Goal: Information Seeking & Learning: Check status

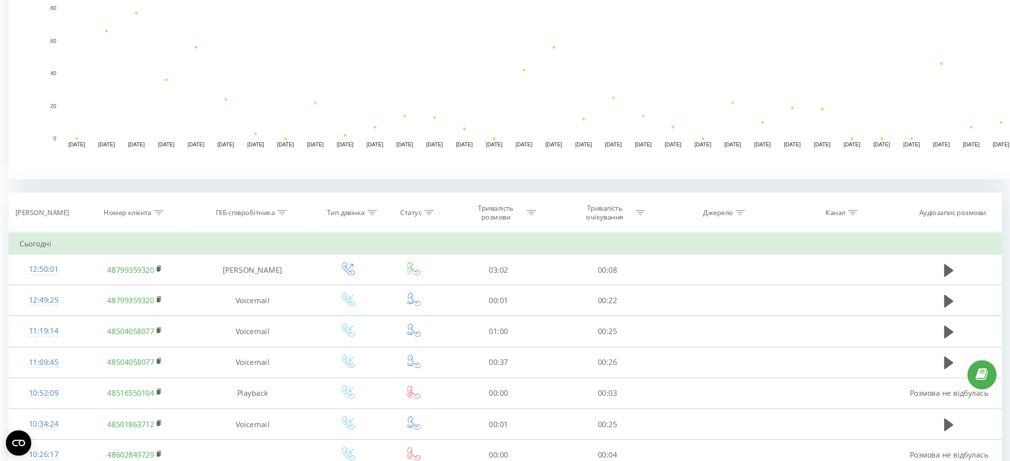
scroll to position [249, 0]
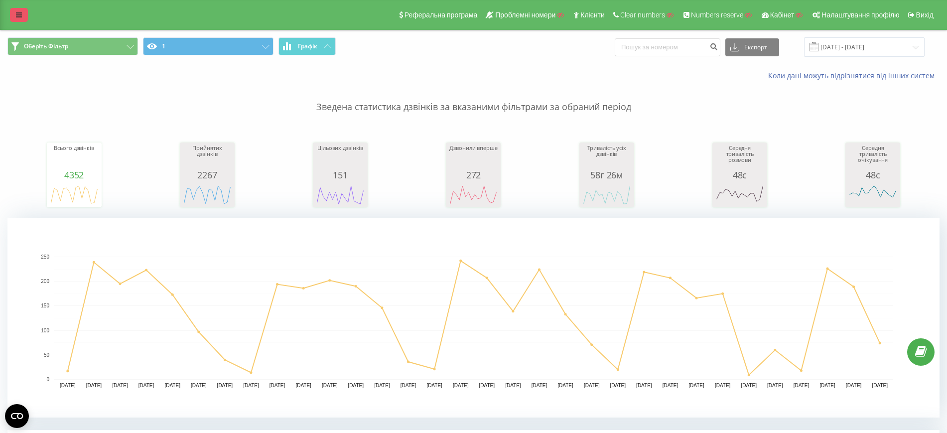
click at [14, 16] on link at bounding box center [19, 15] width 18 height 14
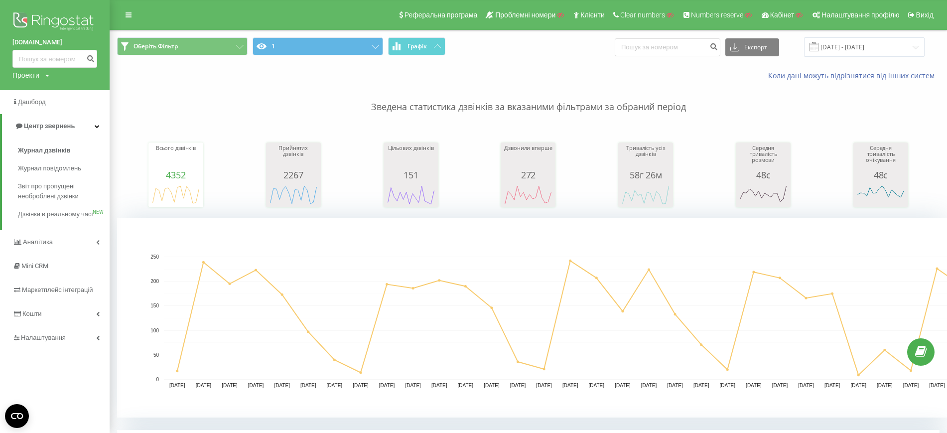
click at [47, 76] on icon at bounding box center [47, 76] width 4 height 6
click at [47, 85] on input "text" at bounding box center [40, 90] width 50 height 14
type input "ringostat"
click at [81, 92] on link "Пошук" at bounding box center [79, 90] width 29 height 14
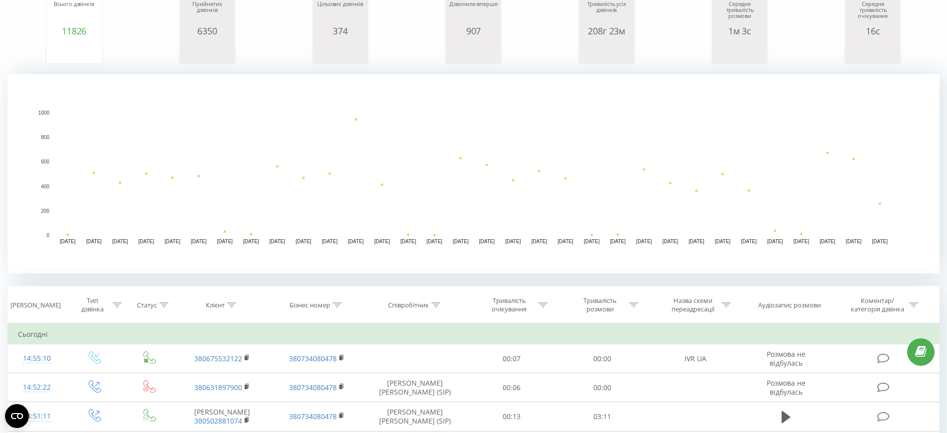
scroll to position [249, 0]
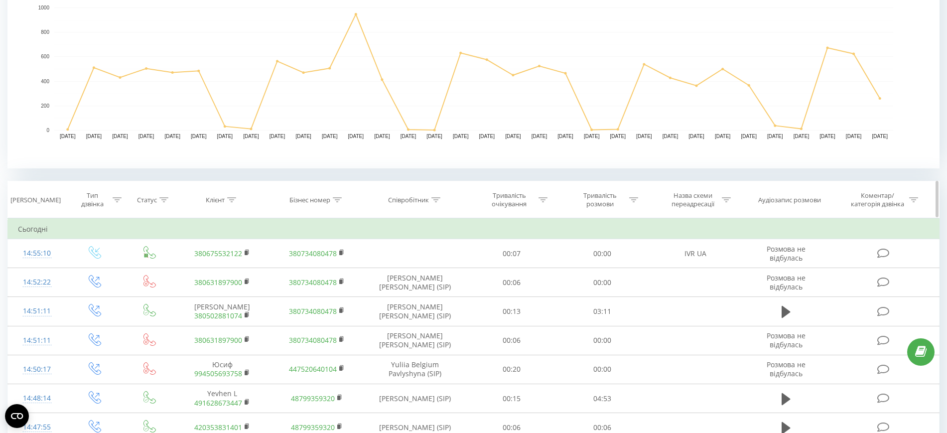
click at [232, 199] on icon at bounding box center [232, 199] width 9 height 5
click at [236, 269] on input "text" at bounding box center [223, 271] width 88 height 17
type input "48507085570"
click at [251, 289] on span "OK" at bounding box center [244, 290] width 28 height 15
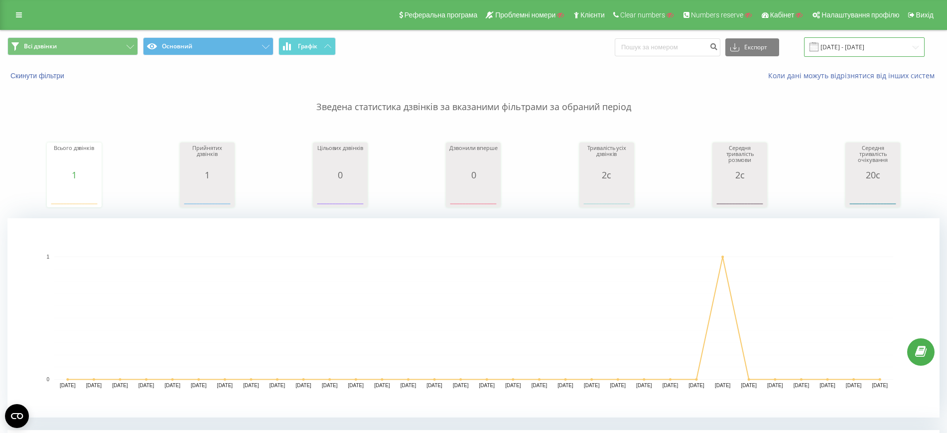
click at [840, 44] on input "20.07.2025 - 20.08.2025" at bounding box center [864, 46] width 121 height 19
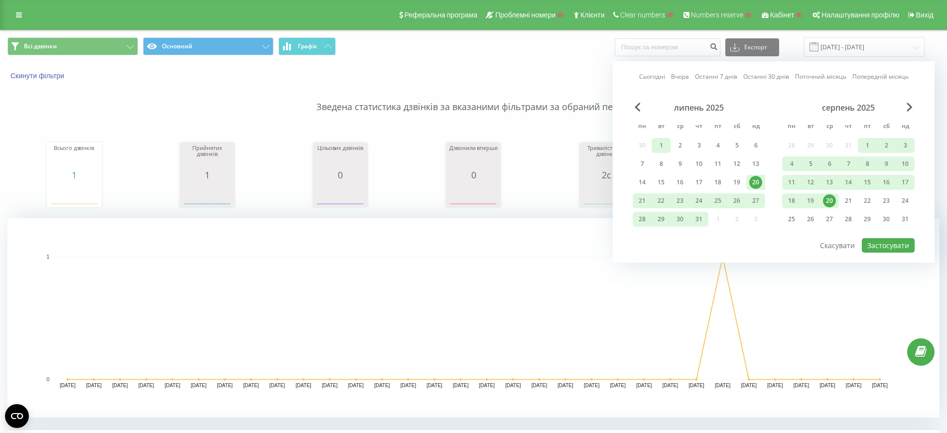
click at [663, 147] on div "1" at bounding box center [661, 145] width 13 height 13
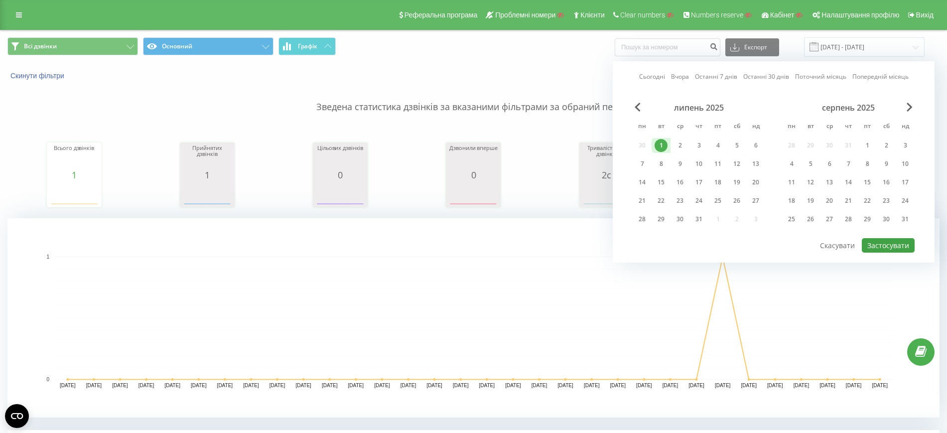
drag, startPoint x: 899, startPoint y: 221, endPoint x: 907, endPoint y: 243, distance: 22.9
click at [901, 221] on div "31" at bounding box center [905, 219] width 13 height 13
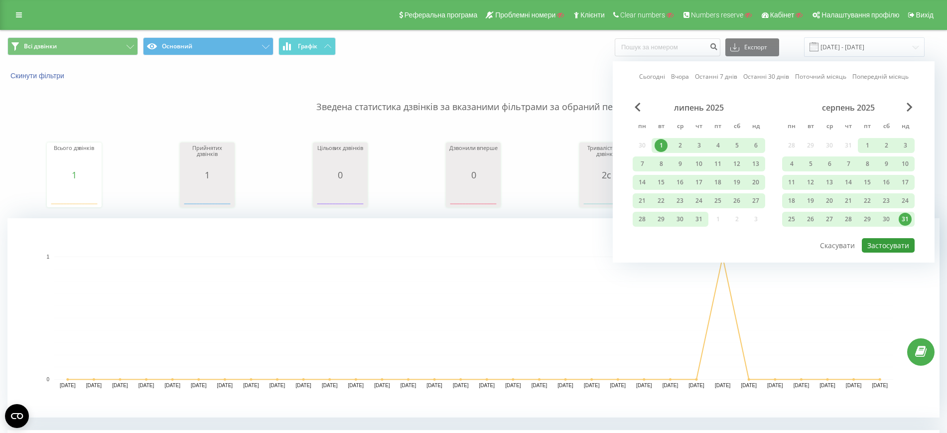
click at [905, 242] on button "Застосувати" at bounding box center [888, 245] width 53 height 14
type input "01.07.2025 - 31.08.2025"
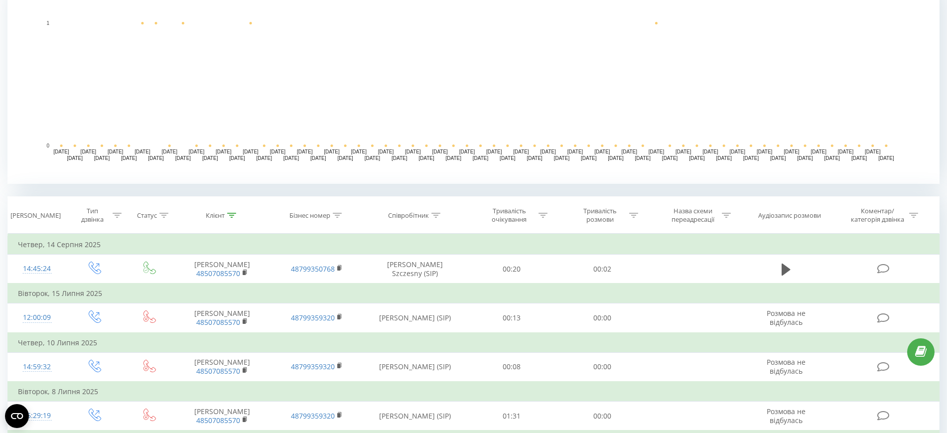
scroll to position [318, 0]
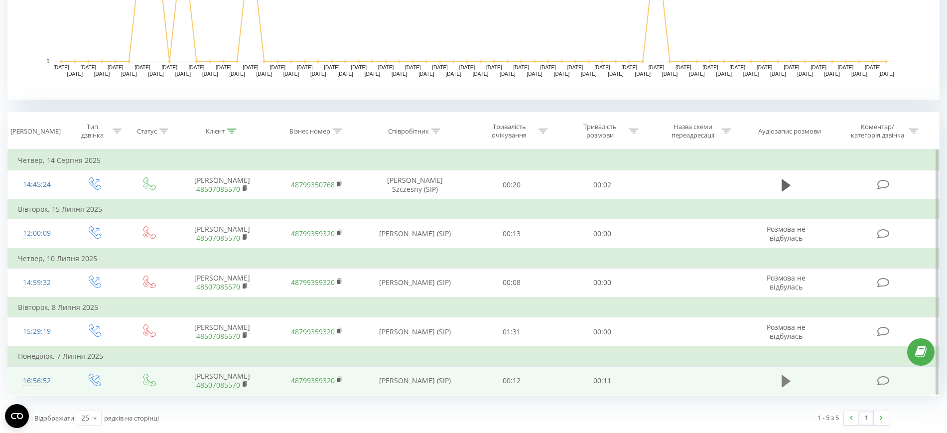
click at [790, 381] on icon at bounding box center [786, 381] width 9 height 12
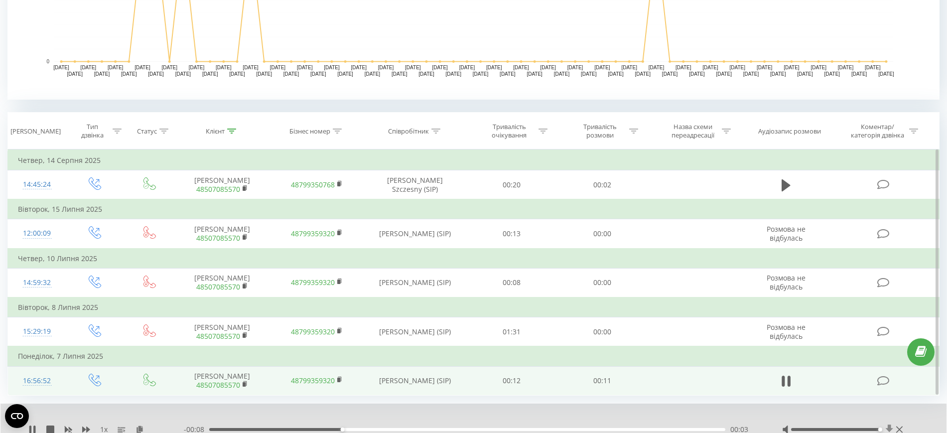
drag, startPoint x: 836, startPoint y: 430, endPoint x: 892, endPoint y: 429, distance: 55.8
click at [892, 429] on div at bounding box center [843, 430] width 123 height 10
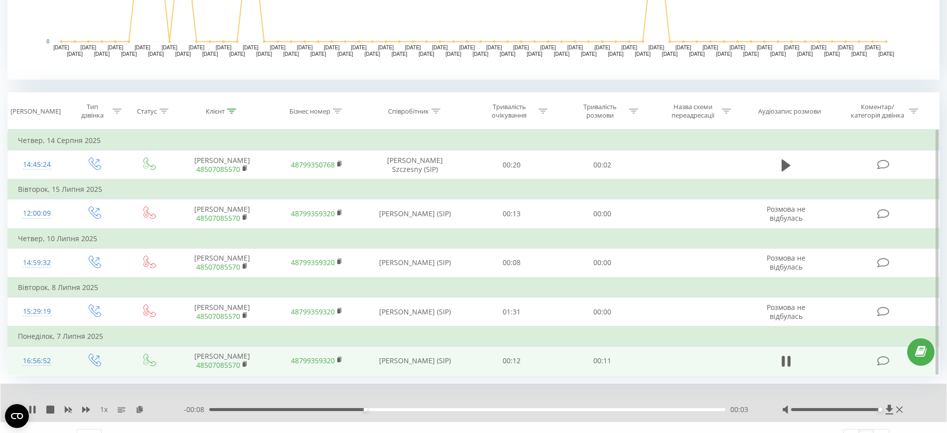
scroll to position [356, 0]
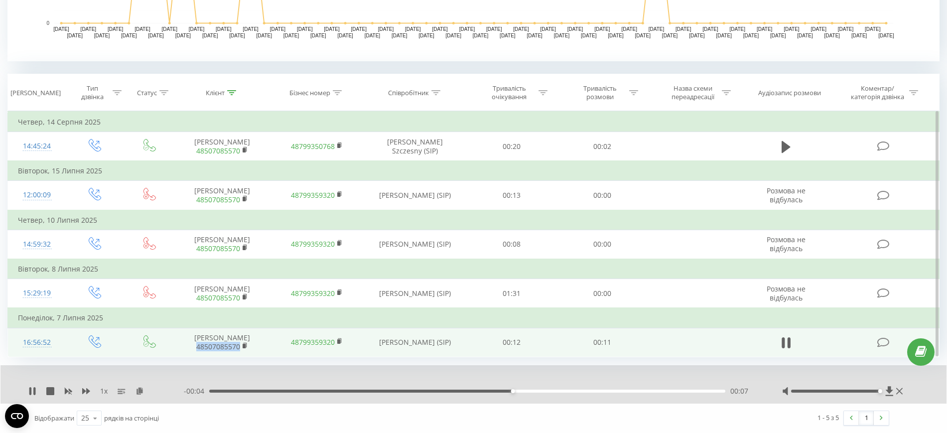
drag, startPoint x: 194, startPoint y: 347, endPoint x: 242, endPoint y: 342, distance: 48.1
click at [242, 342] on span "48507085570" at bounding box center [222, 346] width 75 height 9
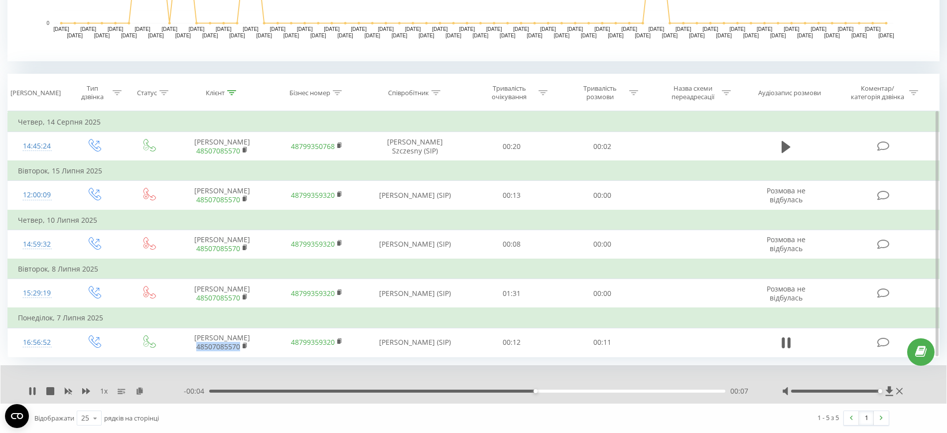
copy link "48507085570"
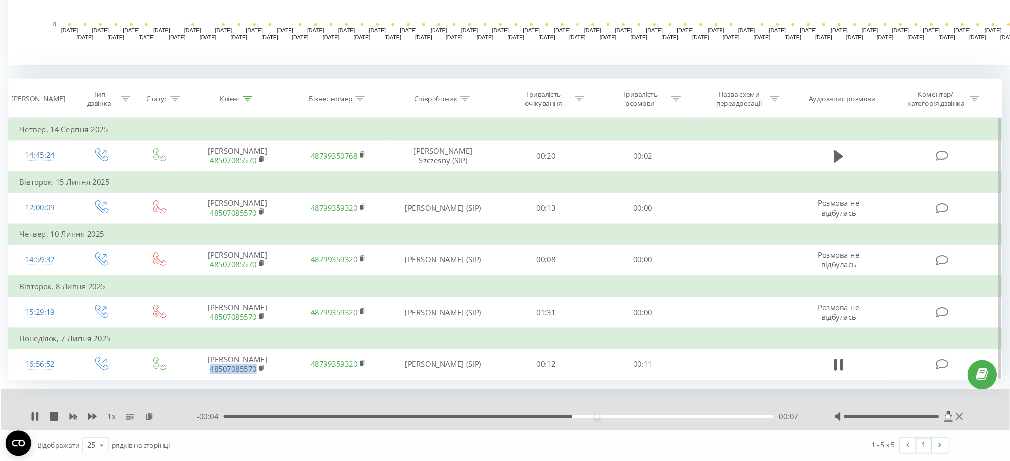
scroll to position [325, 0]
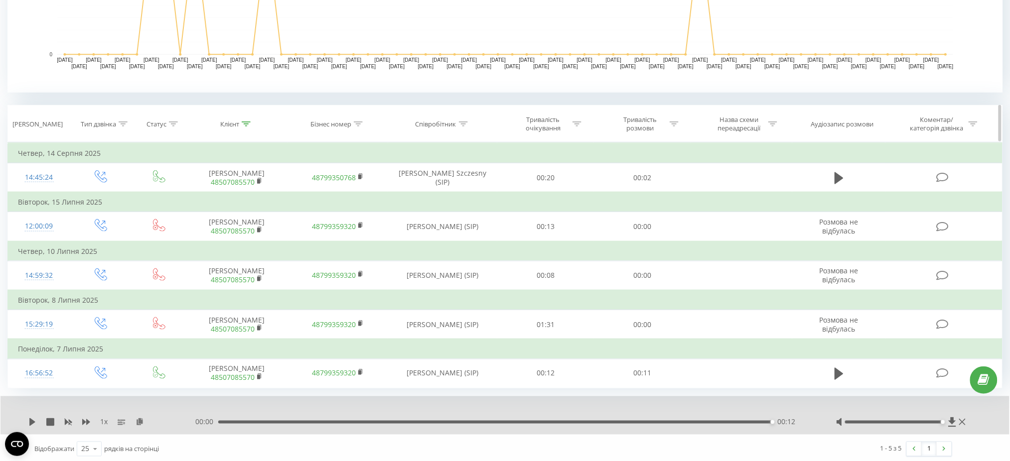
click at [238, 118] on th "Клієнт" at bounding box center [236, 124] width 101 height 37
click at [244, 122] on icon at bounding box center [246, 124] width 9 height 5
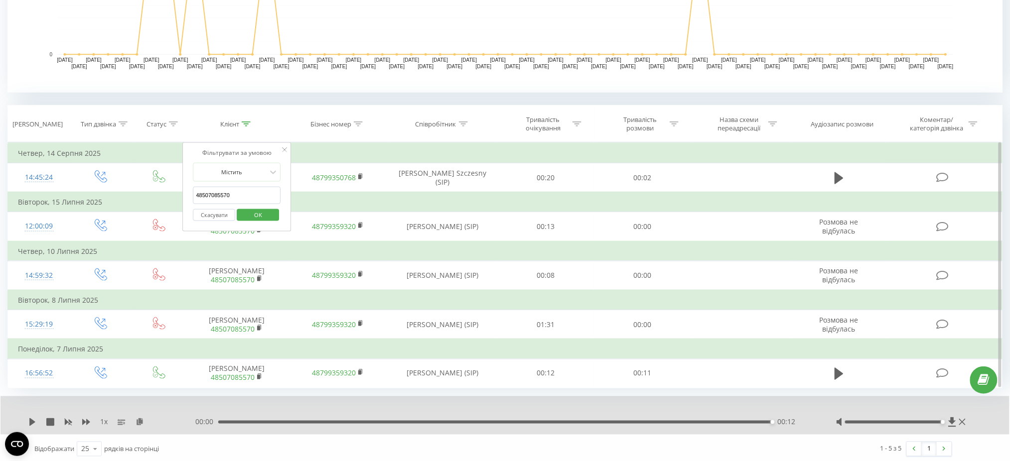
drag, startPoint x: 239, startPoint y: 194, endPoint x: 202, endPoint y: 196, distance: 37.0
click at [202, 196] on input "48507085570" at bounding box center [237, 195] width 88 height 17
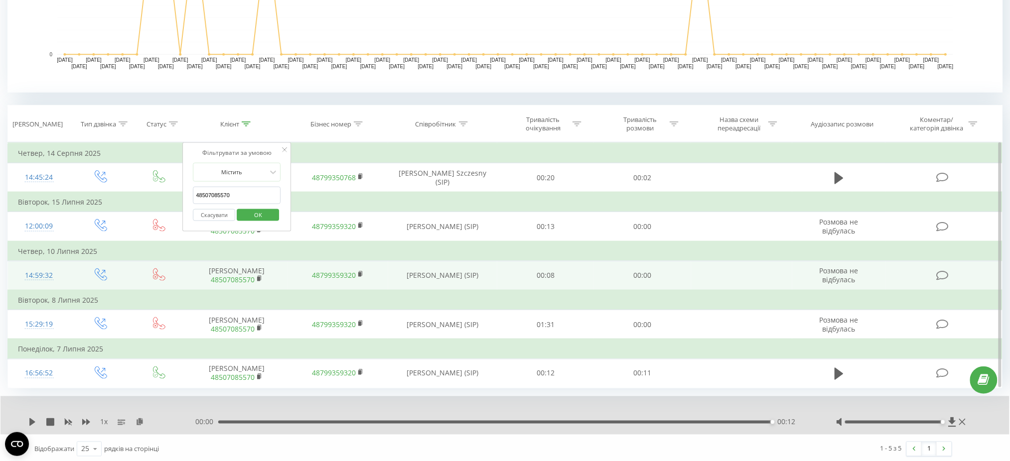
paste input "730-171-04"
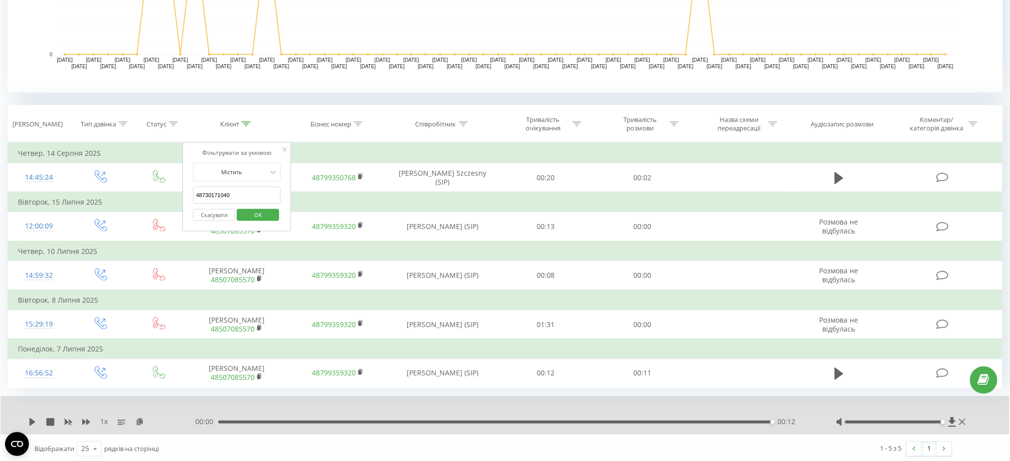
click button "OK" at bounding box center [258, 215] width 42 height 12
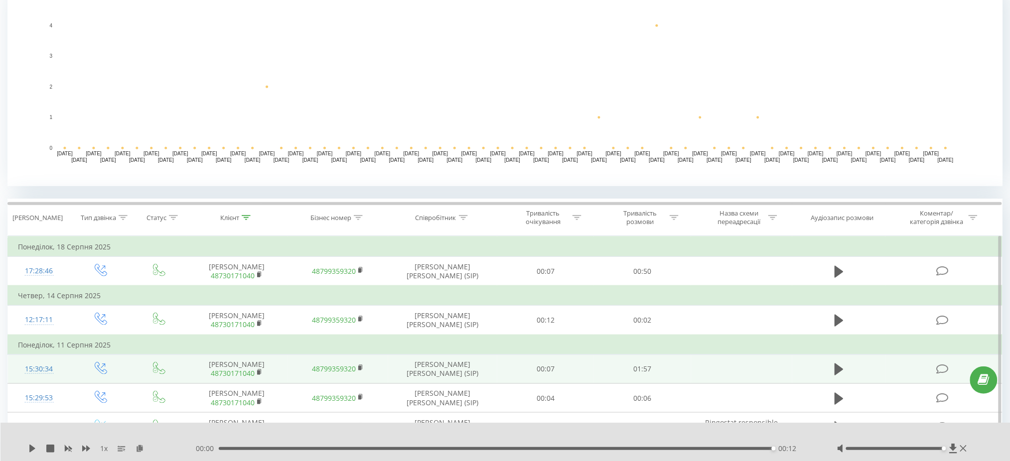
scroll to position [252, 0]
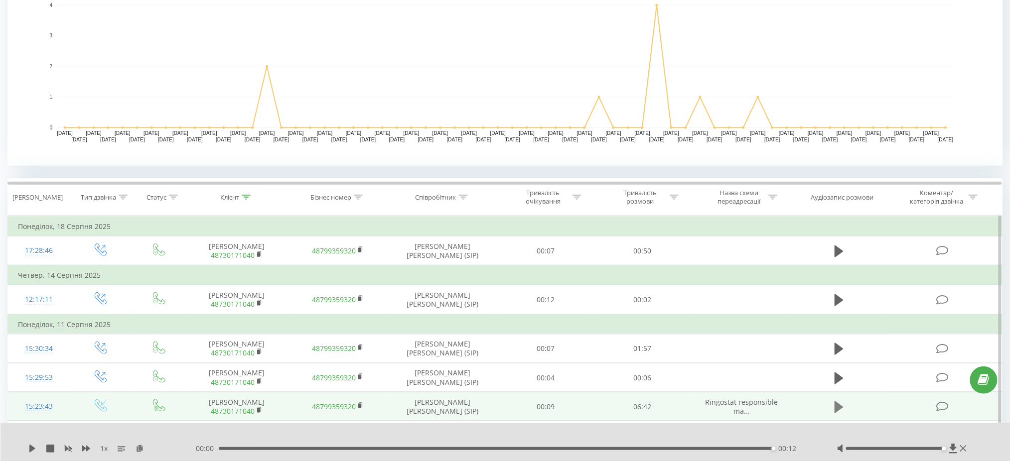
click at [836, 409] on icon at bounding box center [839, 408] width 9 height 12
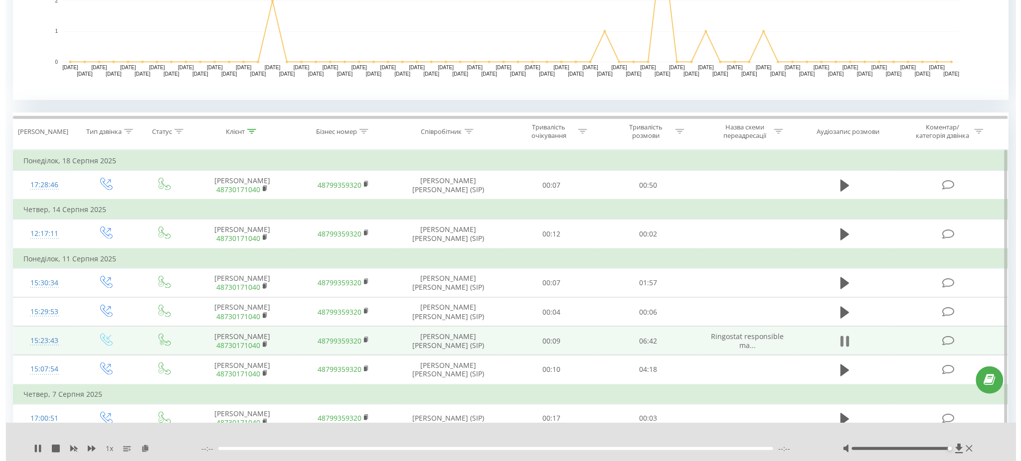
scroll to position [318, 0]
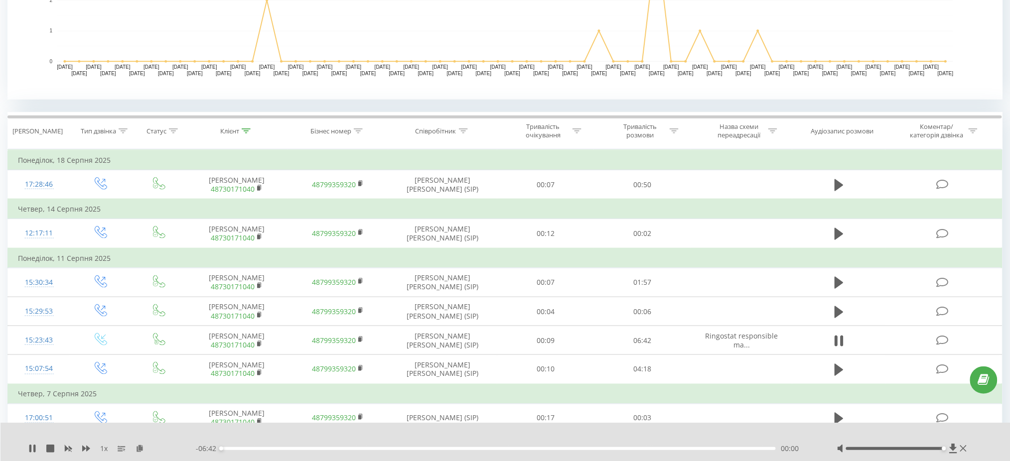
click at [913, 433] on div at bounding box center [903, 449] width 132 height 10
click at [915, 433] on div at bounding box center [895, 449] width 98 height 3
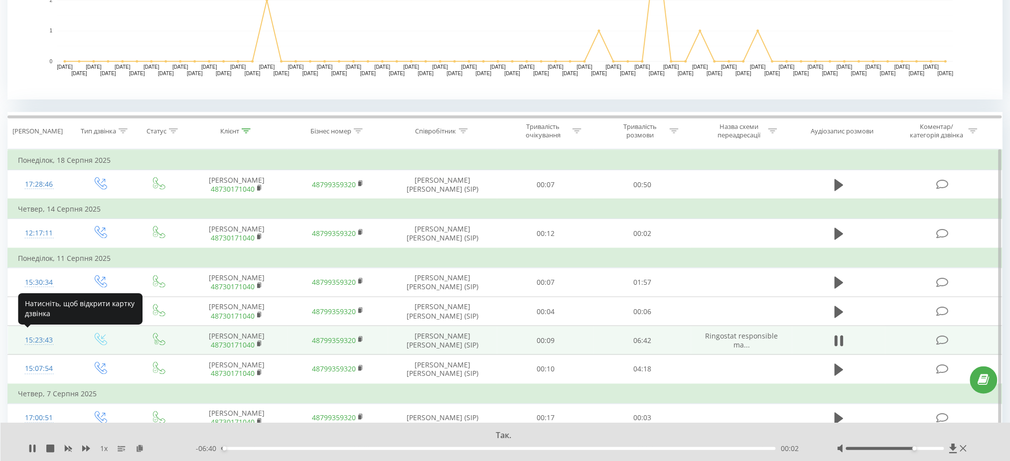
click at [30, 341] on div "15:23:43" at bounding box center [39, 340] width 42 height 19
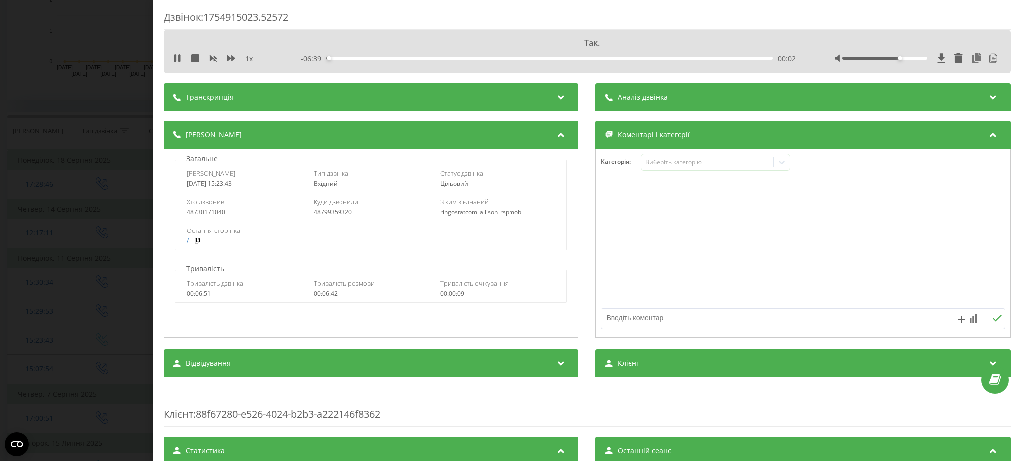
click at [678, 107] on div "Аналіз дзвінка" at bounding box center [803, 97] width 415 height 28
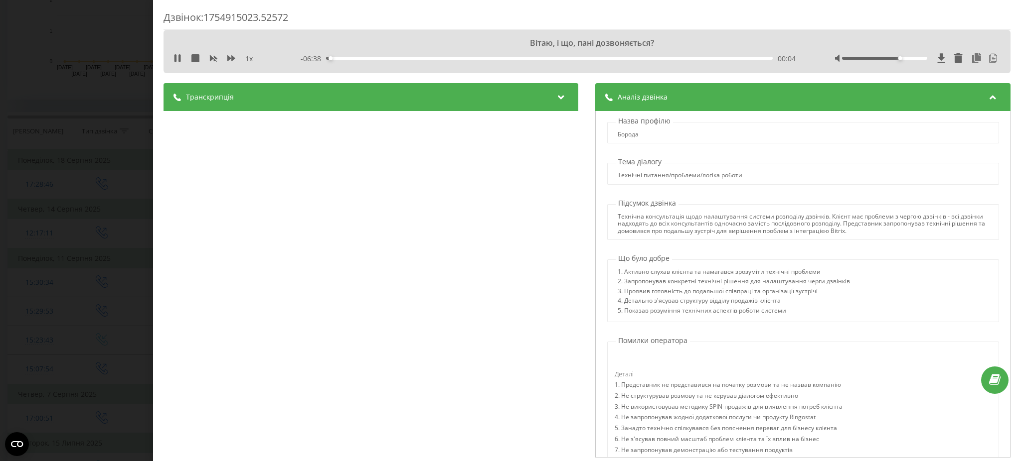
click at [479, 98] on div "Транскрипція" at bounding box center [370, 97] width 415 height 28
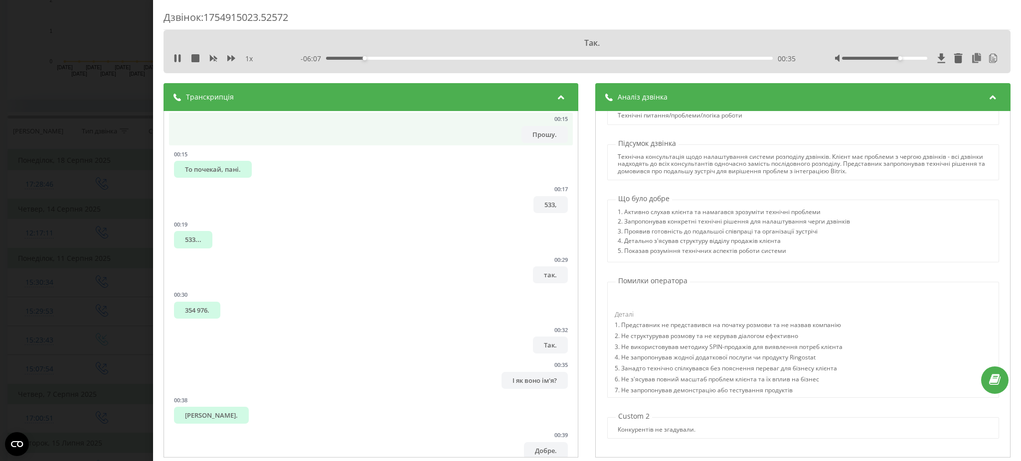
scroll to position [332, 0]
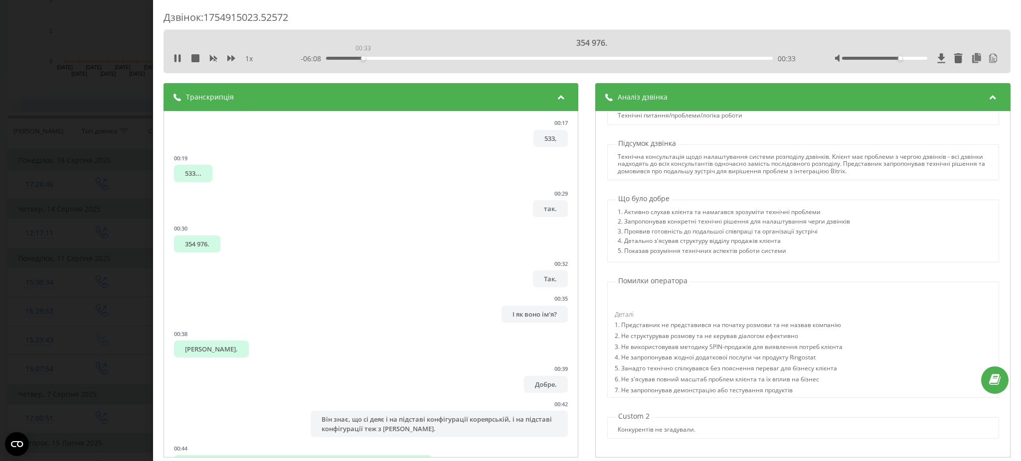
click at [361, 59] on div "00:33" at bounding box center [549, 58] width 447 height 3
click at [357, 58] on div "00:34" at bounding box center [549, 58] width 447 height 3
click at [347, 57] on div "00:20" at bounding box center [549, 58] width 447 height 3
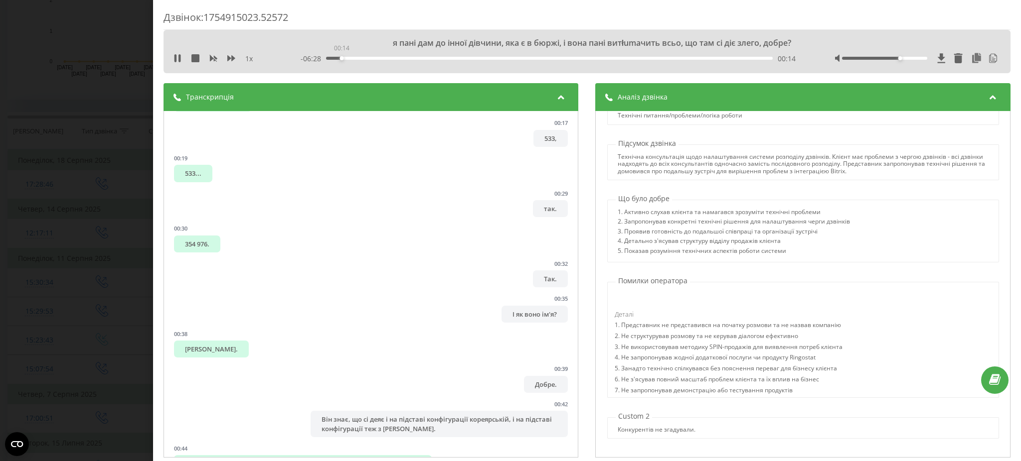
click at [340, 57] on div "00:14" at bounding box center [549, 58] width 447 height 3
drag, startPoint x: 894, startPoint y: 59, endPoint x: 982, endPoint y: 70, distance: 89.0
click at [956, 70] on div "То почекай, пані. 1 x - 06:23 00:18 00:18" at bounding box center [586, 51] width 847 height 43
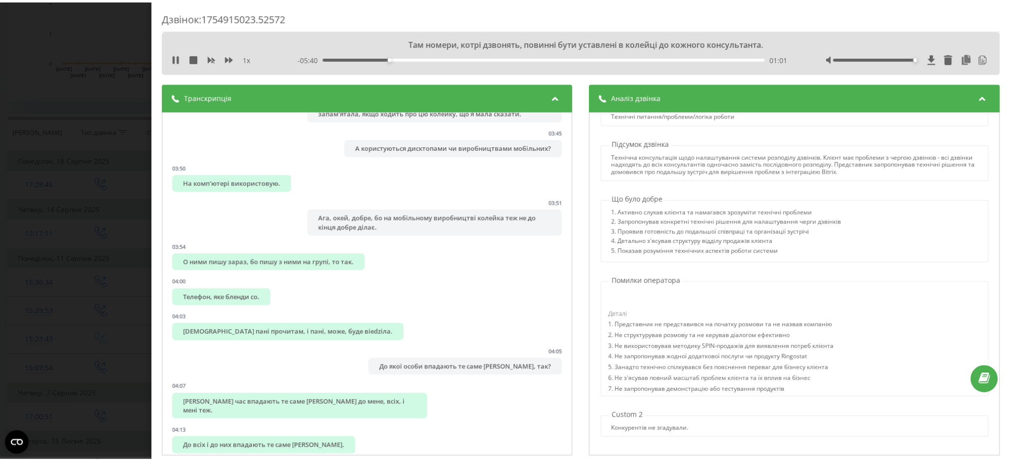
scroll to position [2458, 0]
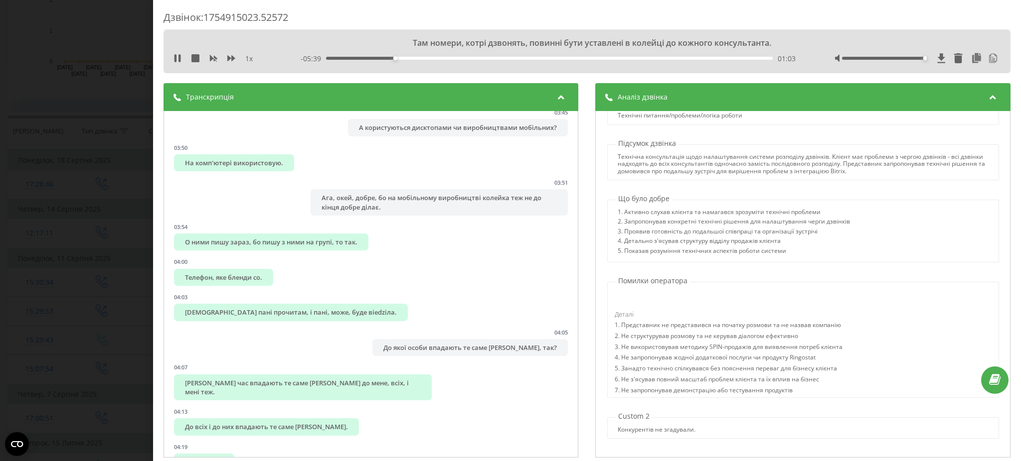
click at [173, 54] on div "1 x" at bounding box center [222, 59] width 99 height 10
click at [175, 56] on icon at bounding box center [175, 58] width 2 height 8
click at [90, 144] on div "Дзвінок : 1754915023.52572 Там номери, котрі дзвонять, повинні бути уставлені в…" at bounding box center [510, 230] width 1021 height 461
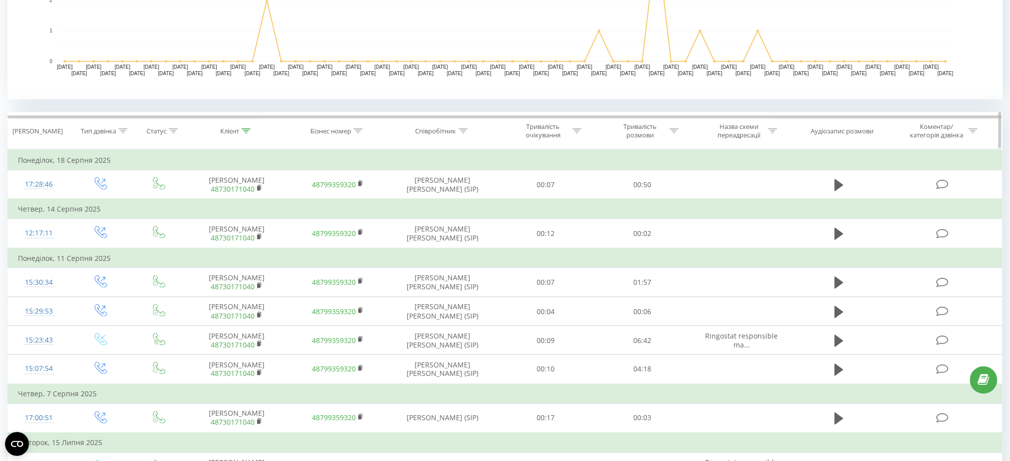
click at [248, 129] on icon at bounding box center [246, 131] width 9 height 5
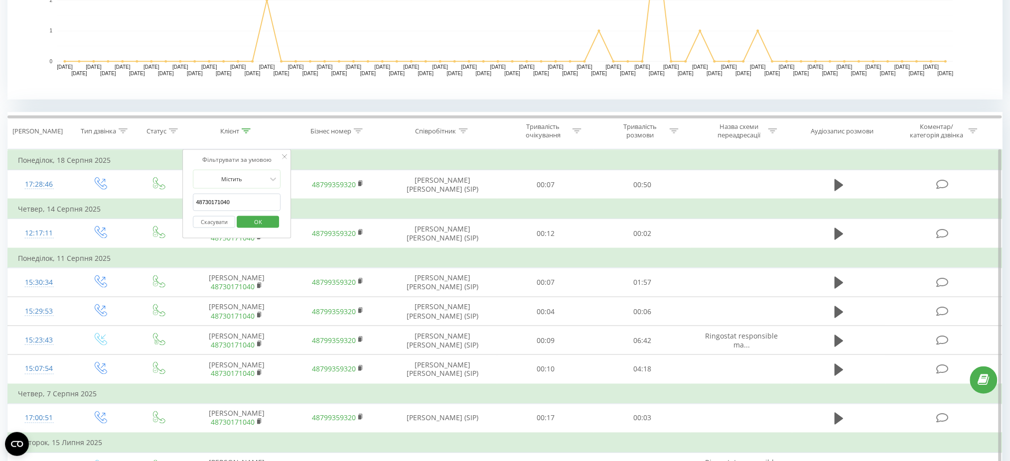
click at [236, 204] on input "48730171040" at bounding box center [237, 202] width 88 height 17
click button "OK" at bounding box center [258, 222] width 42 height 12
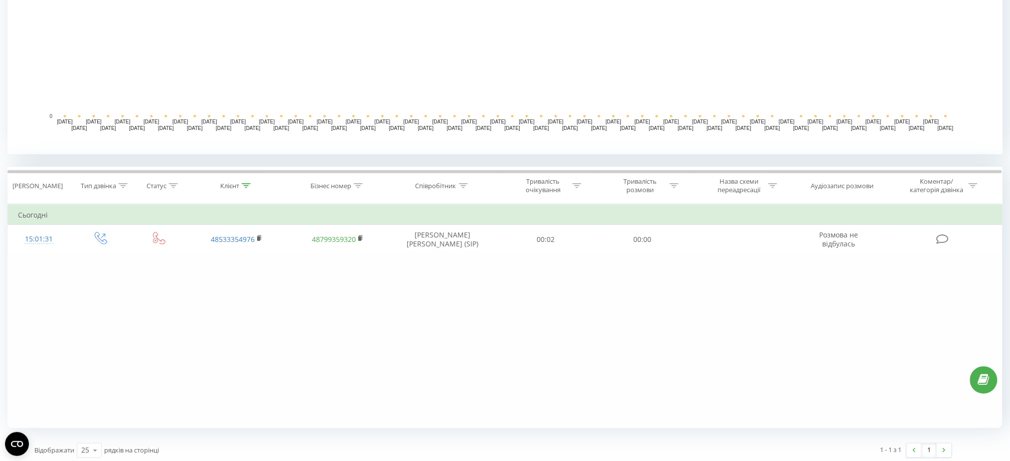
scroll to position [128, 0]
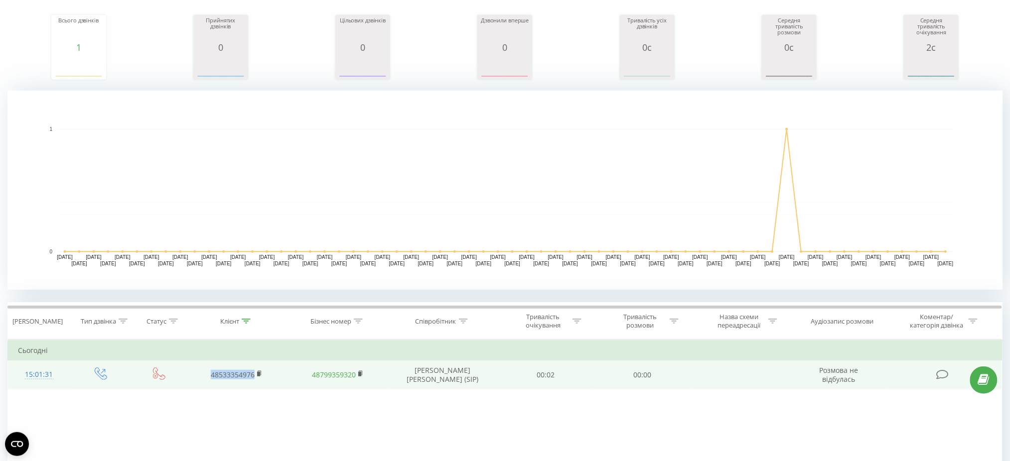
drag, startPoint x: 203, startPoint y: 370, endPoint x: 258, endPoint y: 382, distance: 56.1
click at [258, 382] on td "48533354976" at bounding box center [236, 375] width 101 height 29
copy link "48533354976"
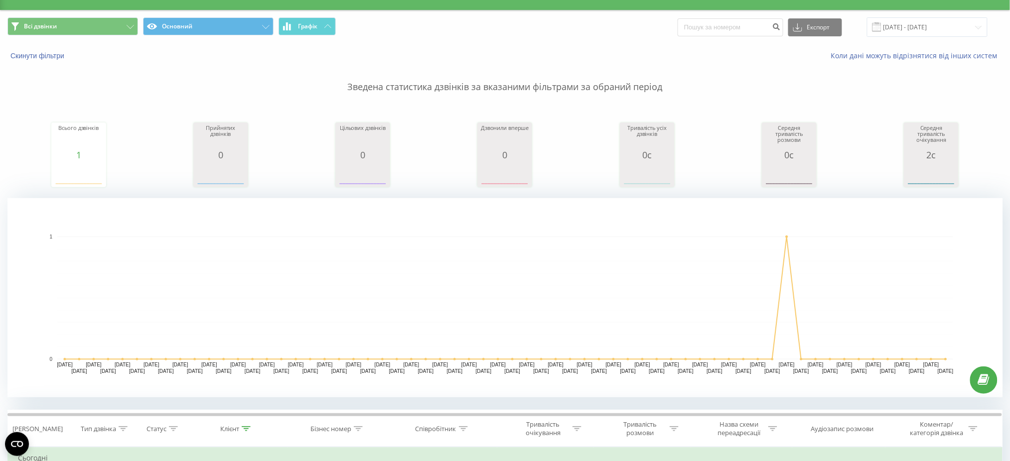
scroll to position [0, 0]
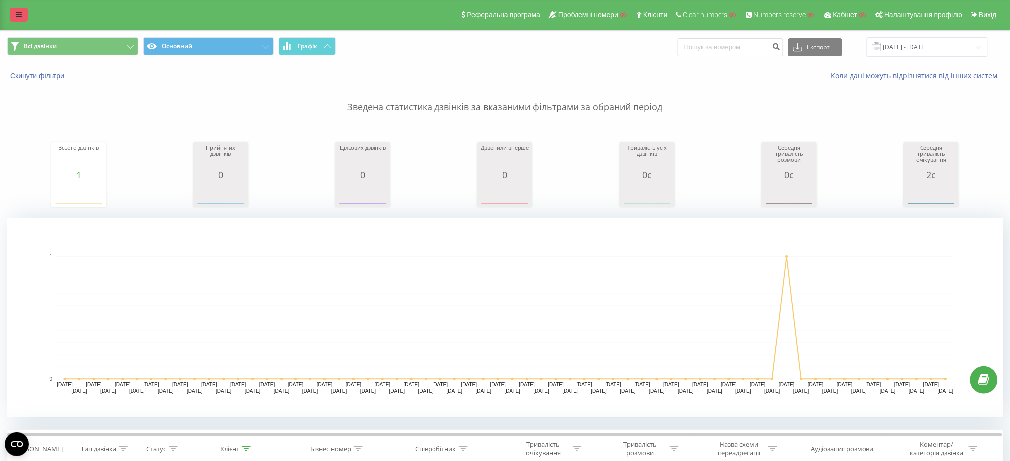
click at [13, 10] on link at bounding box center [19, 15] width 18 height 14
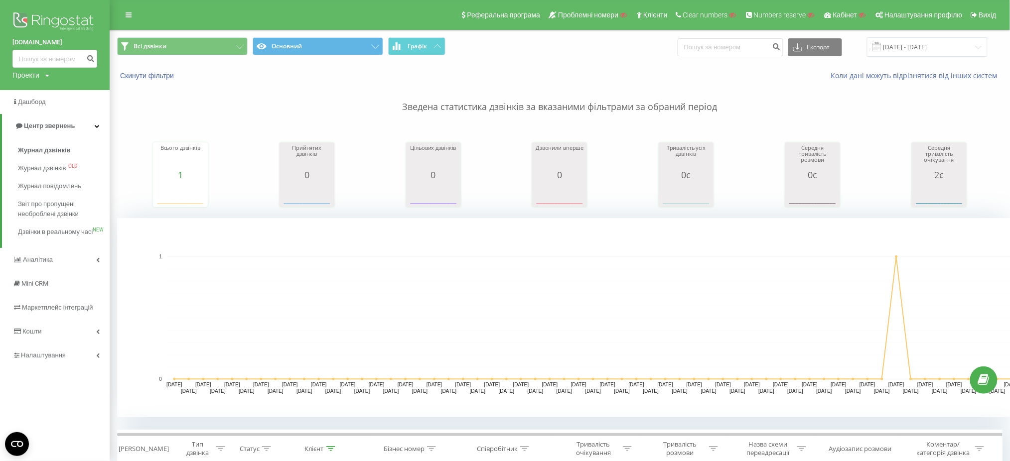
click at [42, 80] on div "Проекти Пошук" at bounding box center [30, 75] width 37 height 10
click at [46, 96] on input "text" at bounding box center [40, 90] width 50 height 14
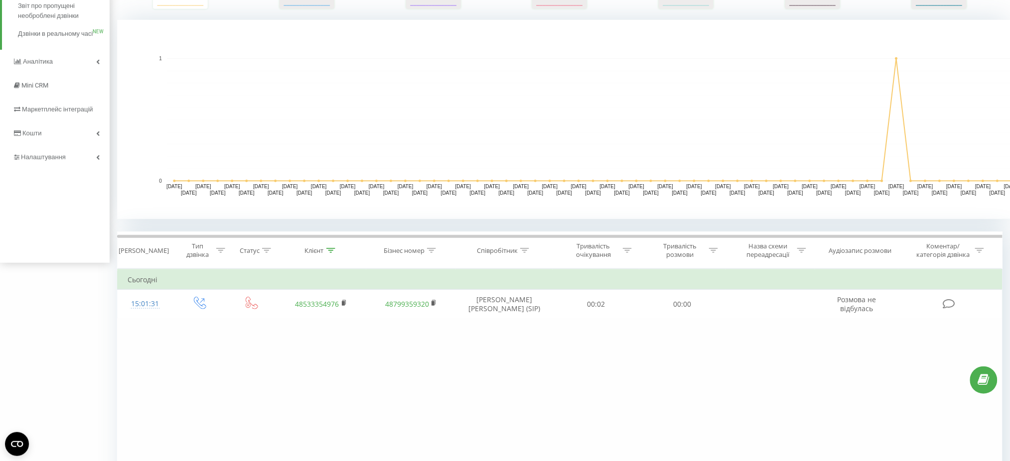
scroll to position [199, 0]
click at [332, 244] on th "Клієнт" at bounding box center [322, 249] width 90 height 37
click at [332, 246] on div at bounding box center [330, 250] width 9 height 8
click at [334, 317] on input "48533354976" at bounding box center [322, 320] width 88 height 17
type input "48533354973"
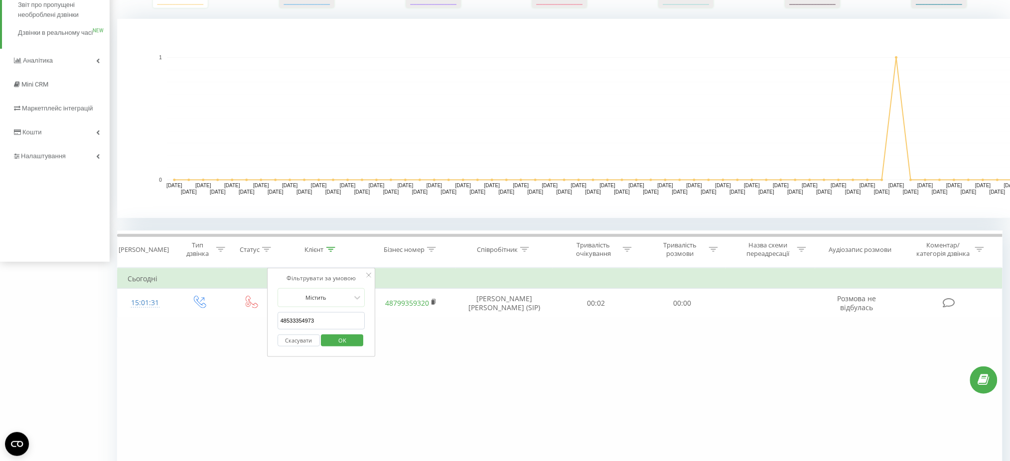
click button "OK" at bounding box center [342, 341] width 42 height 12
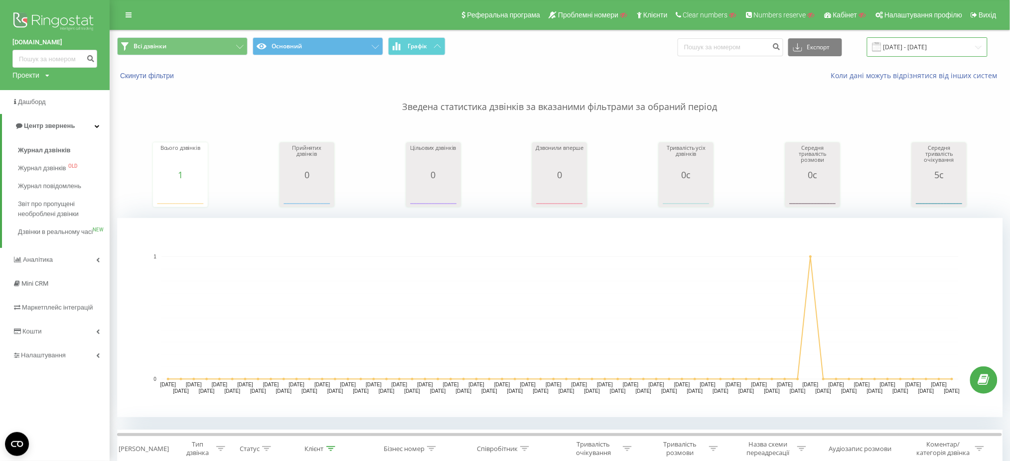
click at [903, 44] on input "01.07.2025 - 31.08.2025" at bounding box center [927, 46] width 121 height 19
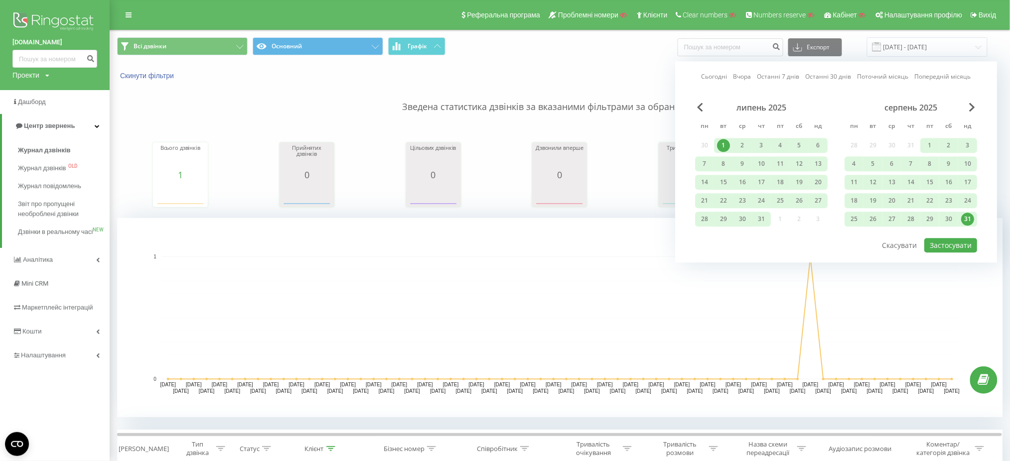
click at [695, 106] on div "липень 2025" at bounding box center [761, 108] width 133 height 10
click at [698, 106] on span "Previous Month" at bounding box center [700, 107] width 6 height 9
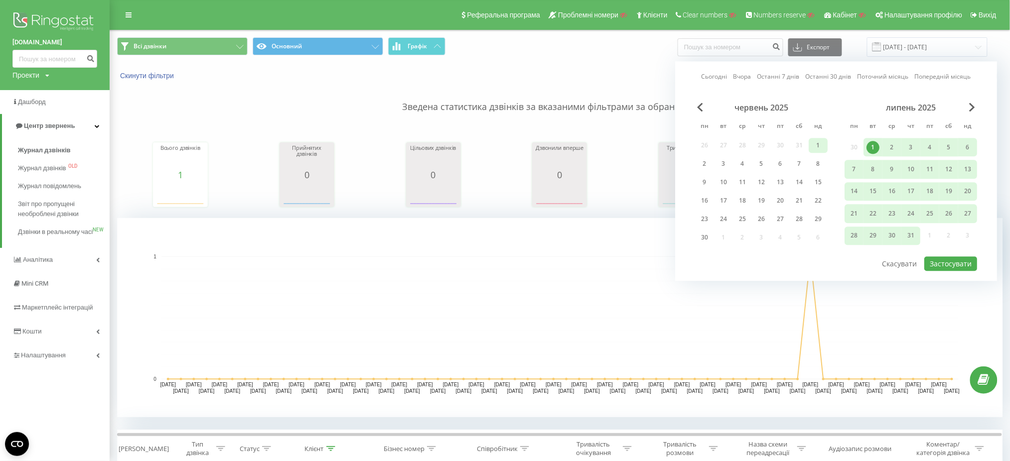
click at [824, 140] on div "1" at bounding box center [818, 145] width 13 height 13
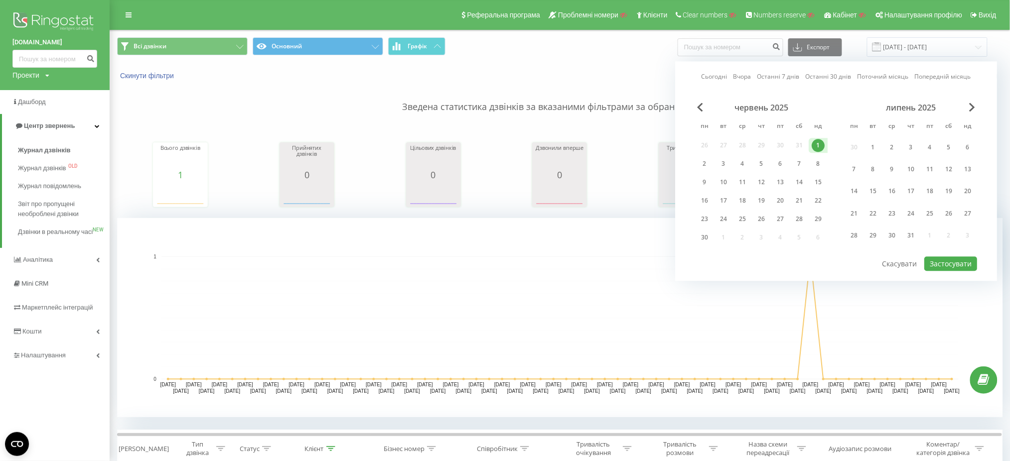
click at [908, 237] on div "31" at bounding box center [911, 236] width 13 height 13
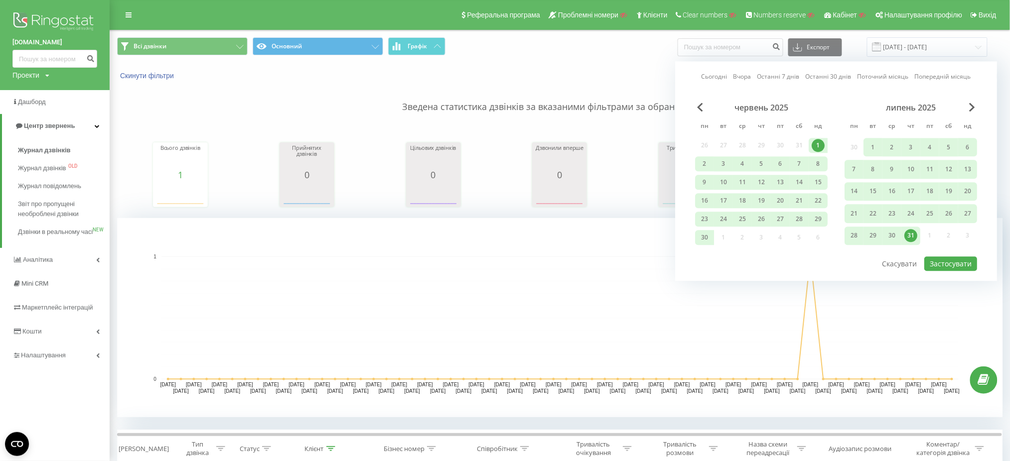
click at [954, 250] on div "червень 2025 пн вт ср чт пт сб нд 26 27 28 29 30 31 1 2 3 4 5 6 7 8 9 10 11 12 …" at bounding box center [836, 179] width 282 height 153
click at [954, 253] on div "червень 2025 пн вт ср чт пт сб нд 26 27 28 29 30 31 1 2 3 4 5 6 7 8 9 10 11 12 …" at bounding box center [836, 179] width 282 height 153
click at [956, 267] on button "Застосувати" at bounding box center [950, 264] width 53 height 14
type input "01.06.2025 - 31.07.2025"
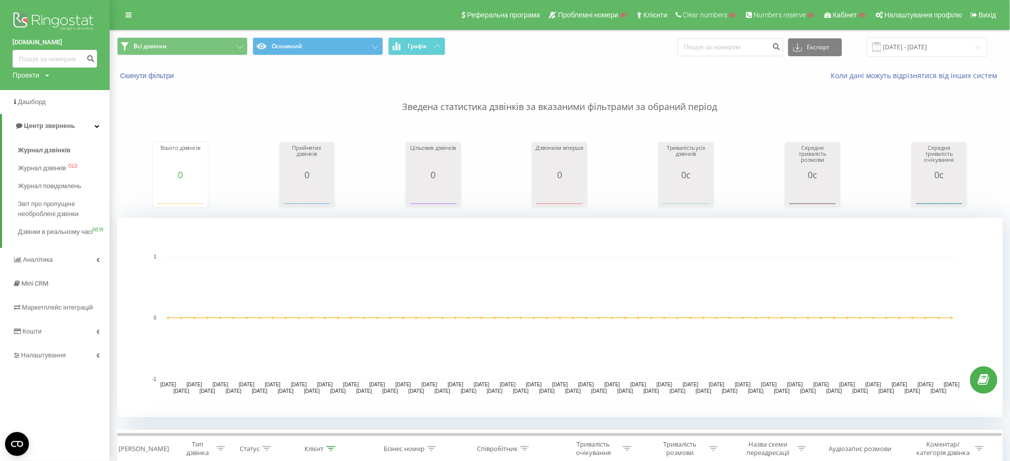
click at [26, 74] on div "Проекти" at bounding box center [25, 75] width 27 height 10
click at [34, 99] on div "Пошук" at bounding box center [54, 90] width 85 height 20
click at [34, 98] on input "text" at bounding box center [40, 90] width 50 height 14
type input "crossmobile"
click at [78, 86] on link "Пошук" at bounding box center [79, 90] width 29 height 14
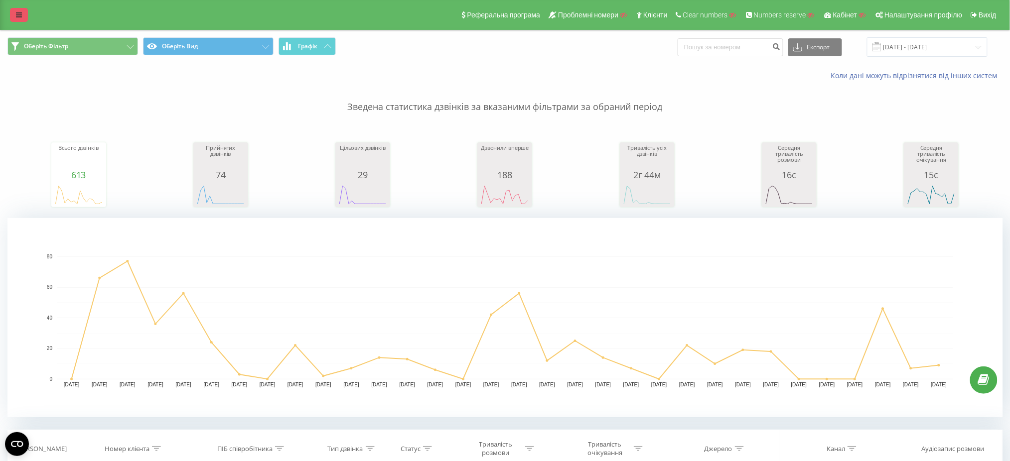
click at [15, 13] on link at bounding box center [19, 15] width 18 height 14
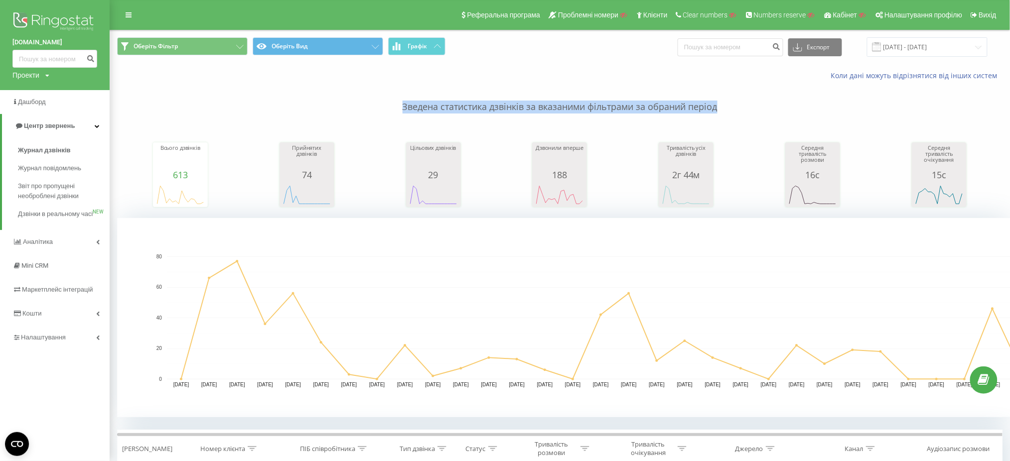
drag, startPoint x: 403, startPoint y: 107, endPoint x: 734, endPoint y: 99, distance: 330.5
click at [734, 99] on p "Зведена статистика дзвінків за вказаними фільтрами за обраний період" at bounding box center [560, 97] width 886 height 33
click at [43, 79] on div "Проекти Пошук" at bounding box center [30, 75] width 37 height 10
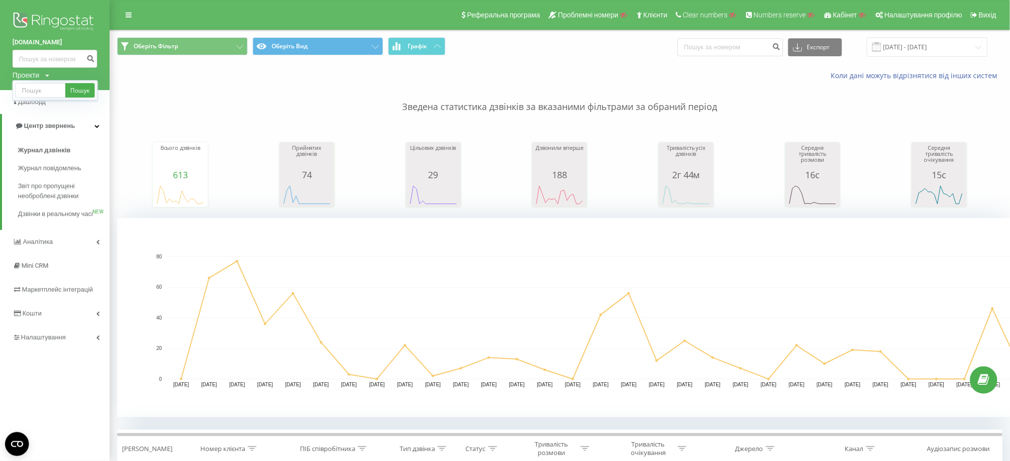
click at [43, 83] on div "Пошук" at bounding box center [54, 90] width 85 height 20
click at [43, 84] on input "text" at bounding box center [40, 90] width 50 height 14
type input "ringostat"
click at [72, 96] on link "Пошук" at bounding box center [79, 90] width 29 height 14
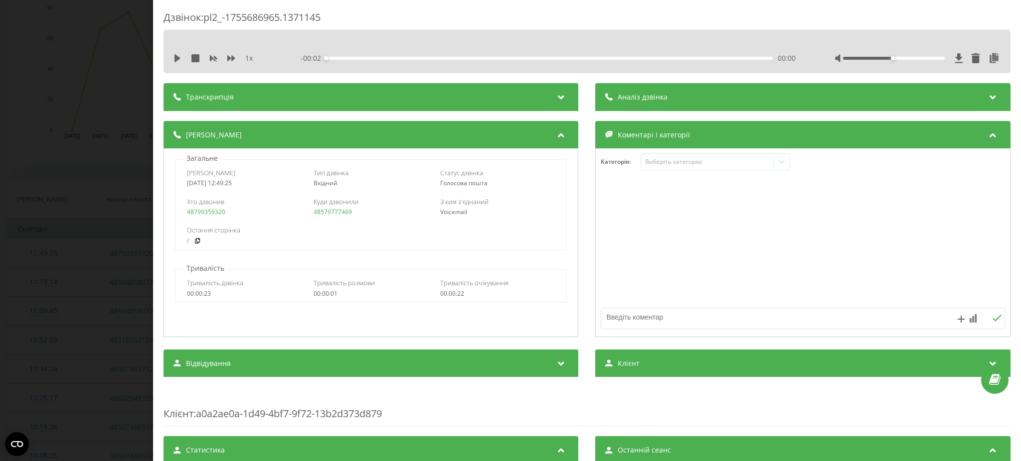
click at [63, 230] on div "Дзвінок : pl2_-1755686965.1371145 1 x - 00:02 00:00 00:00 Транскрипція Для AI-а…" at bounding box center [510, 230] width 1021 height 461
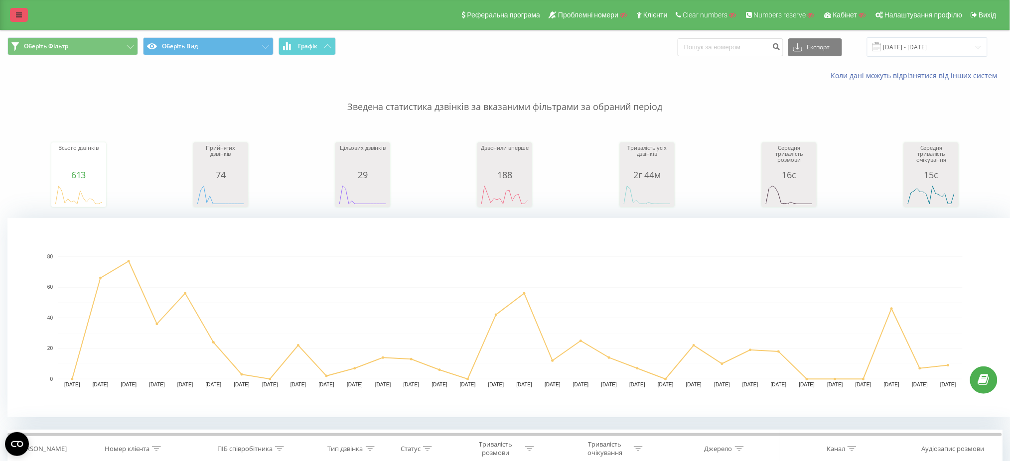
drag, startPoint x: 17, startPoint y: 18, endPoint x: 20, endPoint y: 11, distance: 7.1
click at [17, 18] on icon at bounding box center [19, 14] width 6 height 7
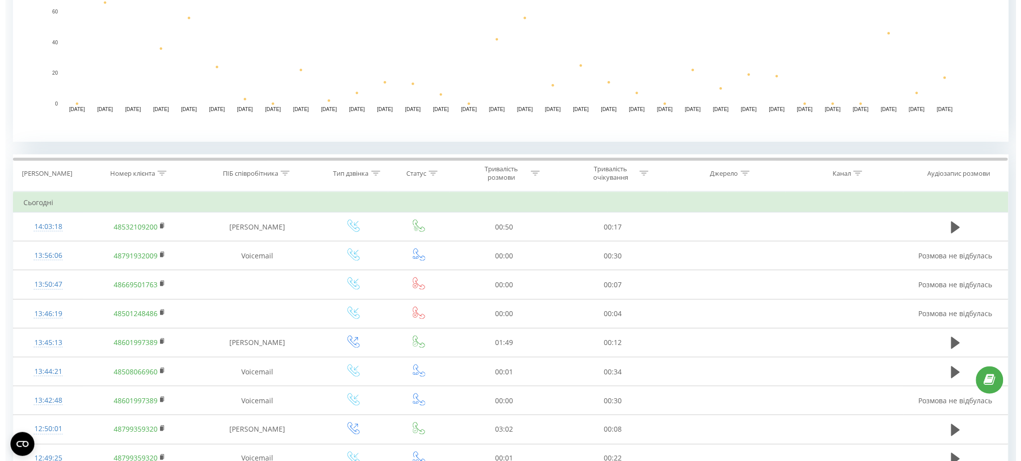
scroll to position [332, 0]
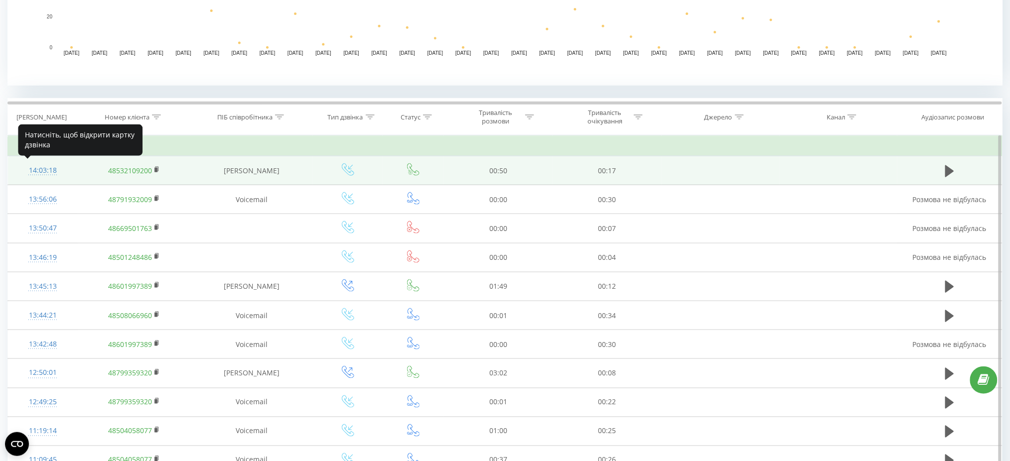
click at [44, 170] on div "14:03:18" at bounding box center [43, 170] width 50 height 19
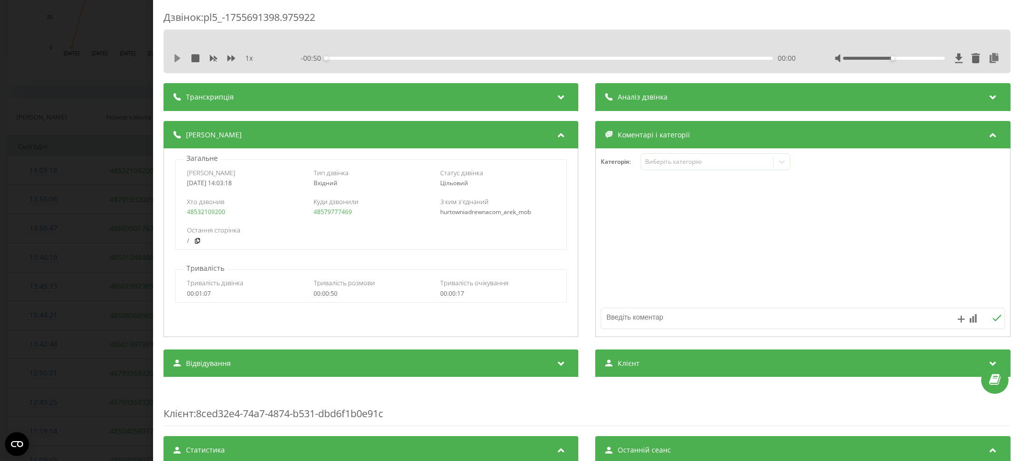
click at [175, 59] on icon at bounding box center [177, 58] width 6 height 8
drag, startPoint x: 903, startPoint y: 56, endPoint x: 1007, endPoint y: 446, distance: 402.8
click at [958, 77] on div "Дзвінок : pl5_-1755691398.975922 1 x - 00:45 00:04 00:04 Транскрипція Для AI-ан…" at bounding box center [586, 384] width 847 height 748
click at [322, 55] on div "00:00 00:50 00:50" at bounding box center [549, 58] width 496 height 10
click at [324, 59] on div "00:50" at bounding box center [547, 58] width 447 height 3
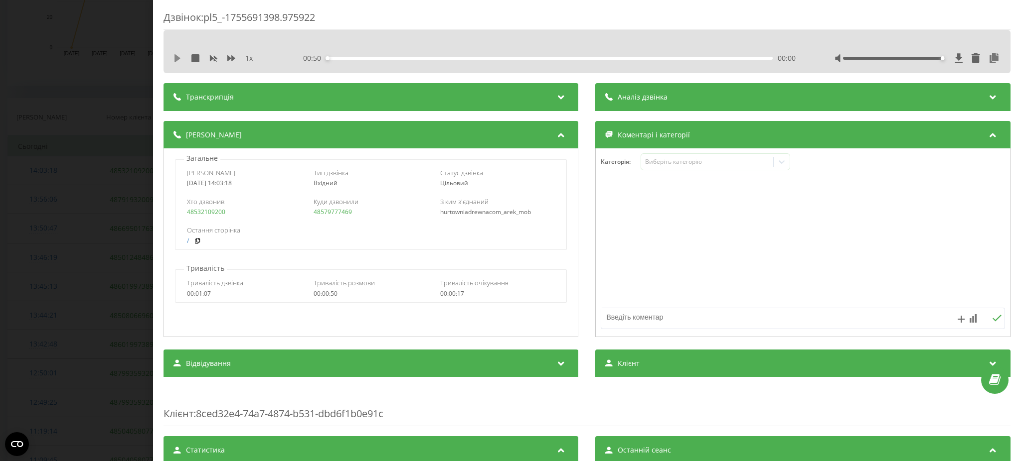
click at [177, 55] on icon at bounding box center [177, 58] width 8 height 8
click at [64, 107] on div "Дзвінок : pl5_-1755691398.975922 1 x - 00:42 00:07 00:07 Транскрипція Для AI-ан…" at bounding box center [510, 230] width 1021 height 461
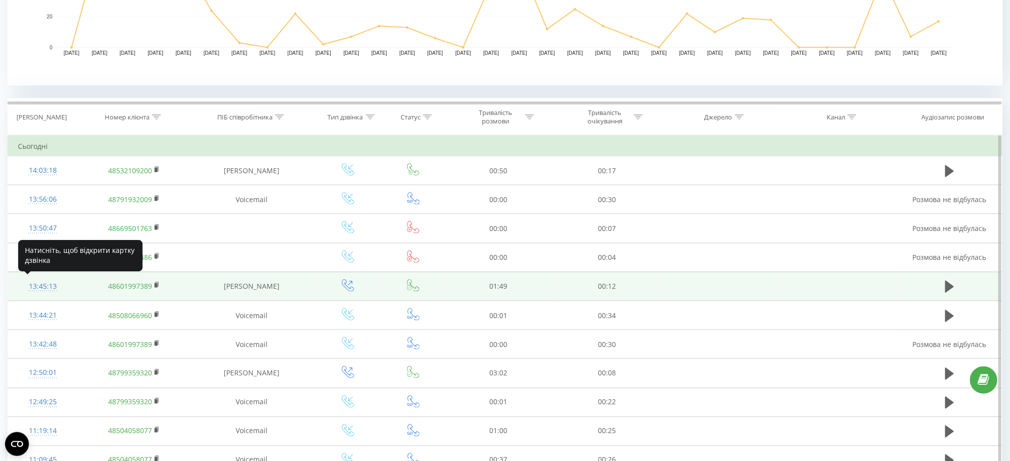
click at [41, 283] on div "13:45:13" at bounding box center [43, 286] width 50 height 19
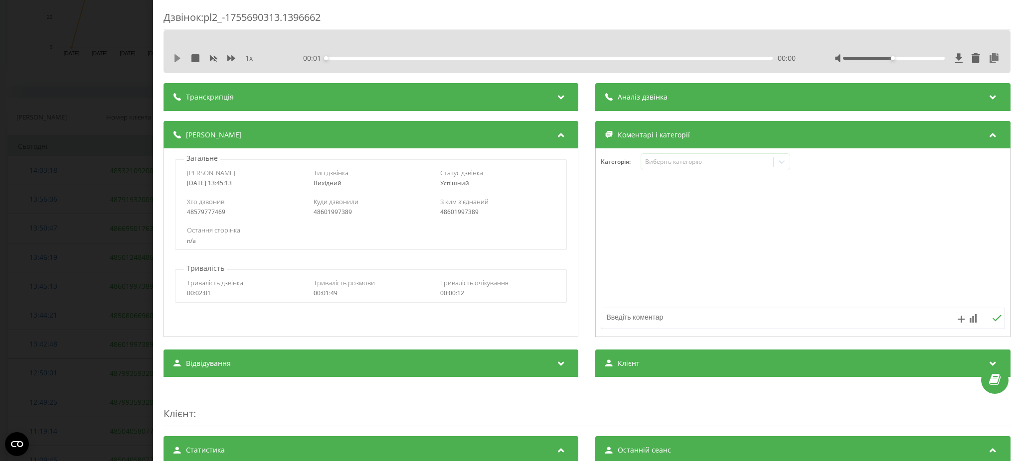
click at [174, 54] on icon at bounding box center [177, 58] width 8 height 8
click at [178, 59] on icon at bounding box center [179, 58] width 2 height 8
click at [54, 205] on div "Дзвінок : pl2_-1755690313.1396662 1 x - 00:47 01:01 01:01 Транскрипція Для AI-а…" at bounding box center [510, 230] width 1021 height 461
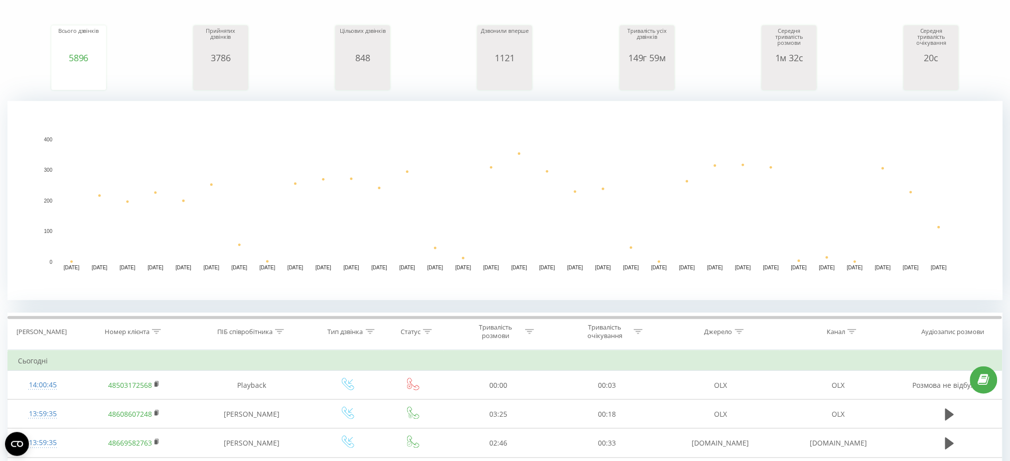
scroll to position [133, 0]
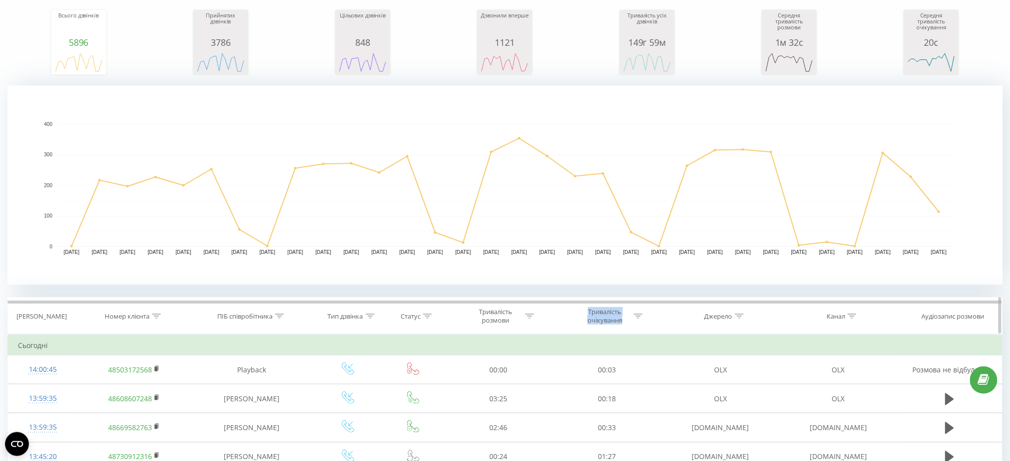
drag, startPoint x: 586, startPoint y: 313, endPoint x: 621, endPoint y: 318, distance: 35.2
click at [621, 318] on div "Тривалість очікування" at bounding box center [604, 316] width 53 height 17
click at [1002, 267] on rect "A chart." at bounding box center [505, 185] width 996 height 199
click at [654, 343] on icon at bounding box center [655, 342] width 5 height 5
drag, startPoint x: 58, startPoint y: 250, endPoint x: 968, endPoint y: 262, distance: 910.1
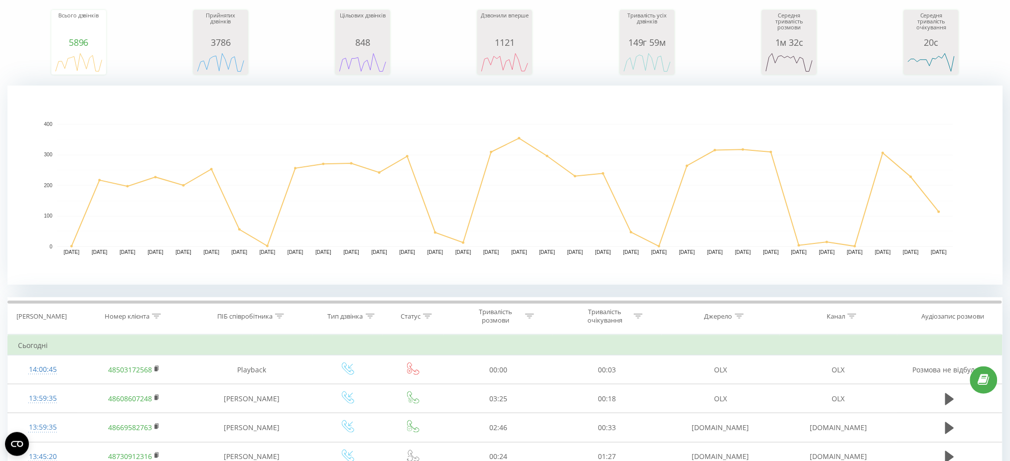
click at [962, 258] on rect "A chart." at bounding box center [505, 185] width 996 height 199
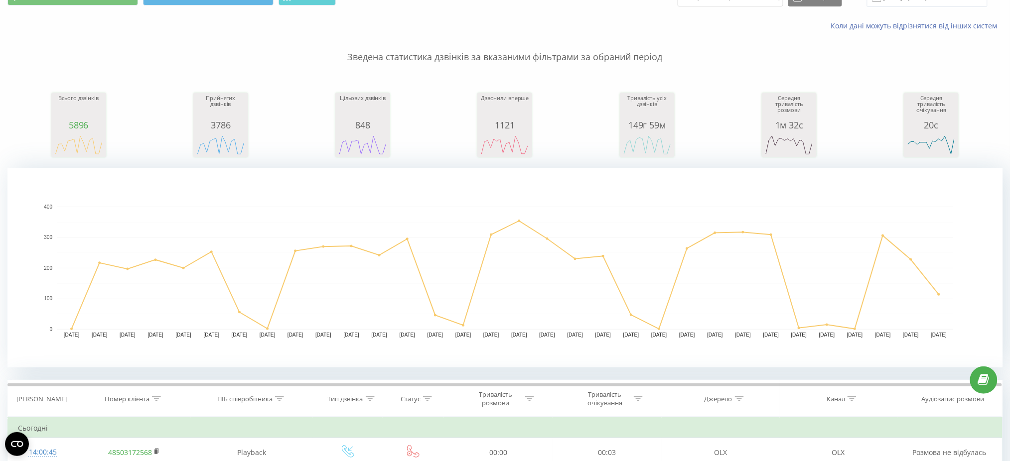
scroll to position [0, 0]
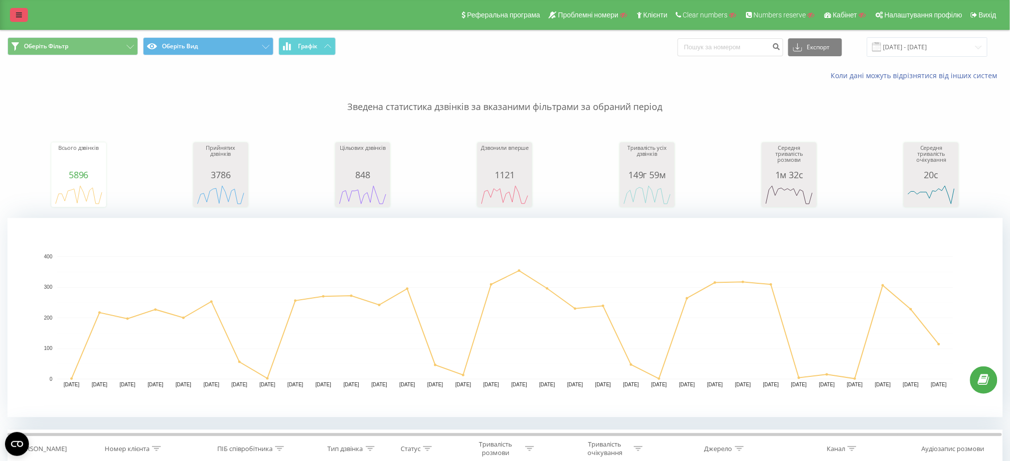
click at [14, 13] on link at bounding box center [19, 15] width 18 height 14
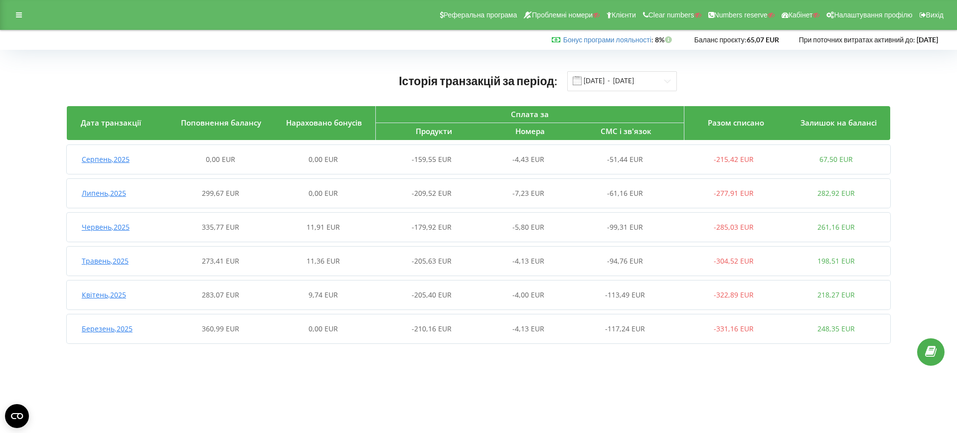
click at [256, 199] on div "Липень , 2025 299,67 EUR 0,00 EUR -209,52 EUR -7,23 EUR -61,16 EUR -277,91 EUR …" at bounding box center [477, 193] width 821 height 24
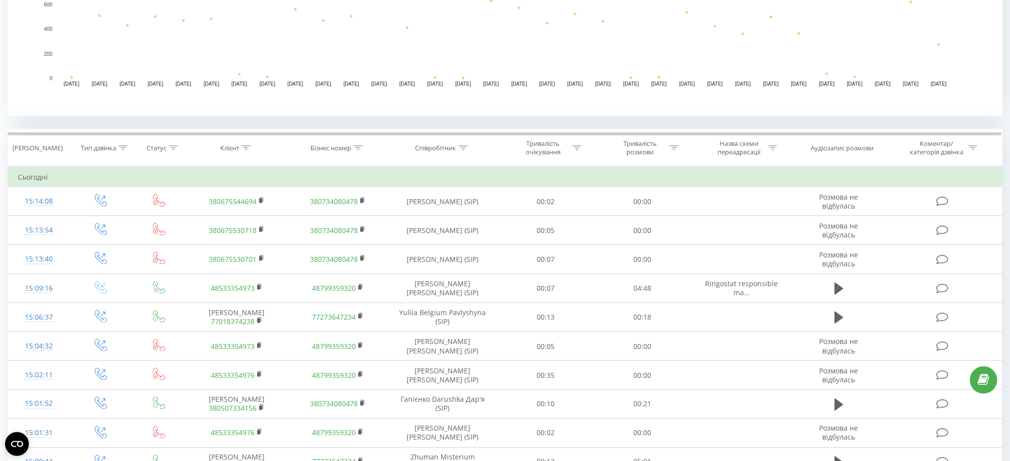
scroll to position [332, 0]
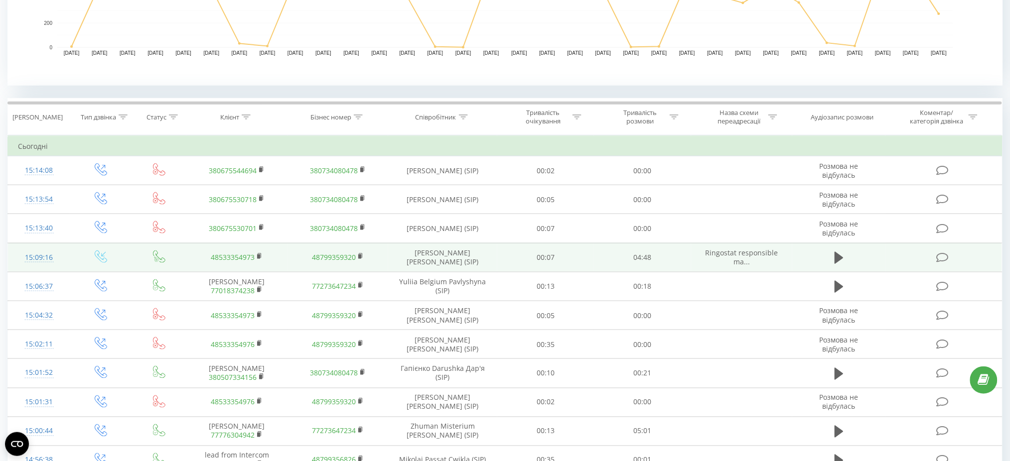
click at [48, 258] on div "15:09:16" at bounding box center [39, 257] width 42 height 19
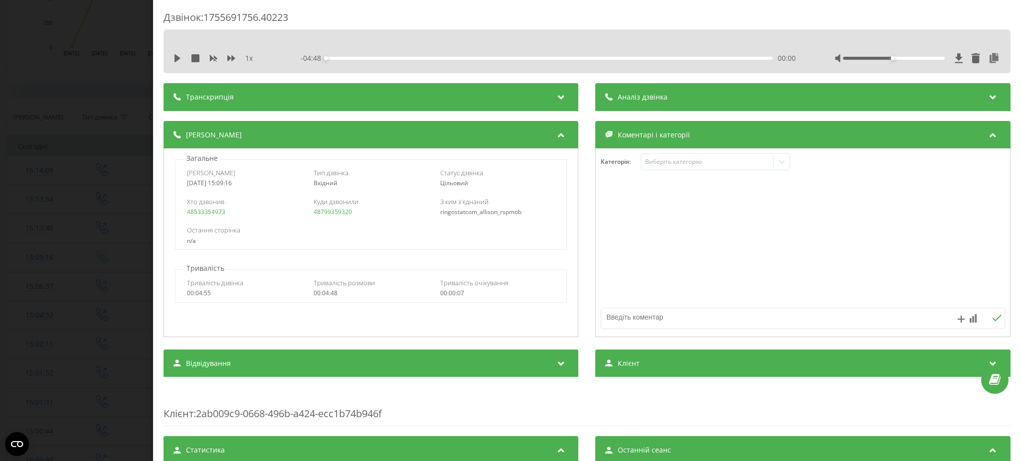
click at [53, 192] on div "Дзвінок : 1755691756.40223 1 x - 04:48 00:00 00:00 Транскрипція Для AI-аналізу …" at bounding box center [510, 230] width 1021 height 461
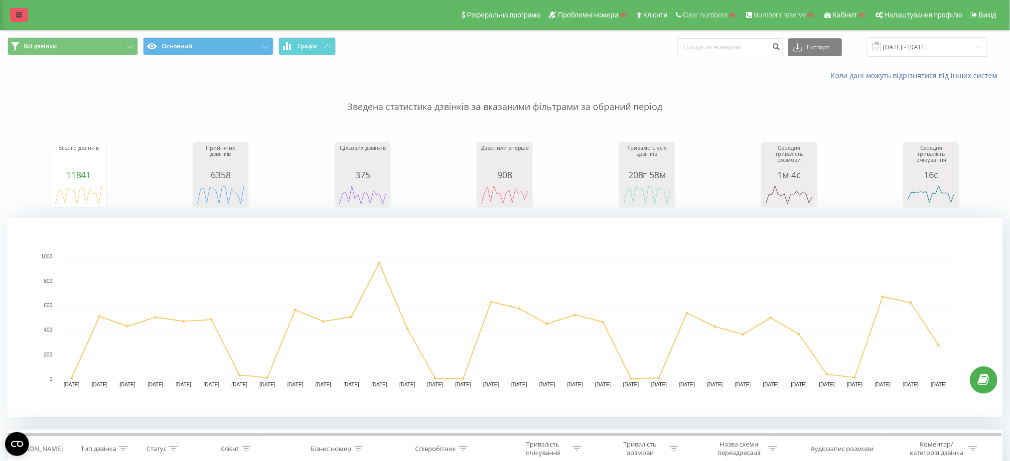
click at [21, 20] on link at bounding box center [19, 15] width 18 height 14
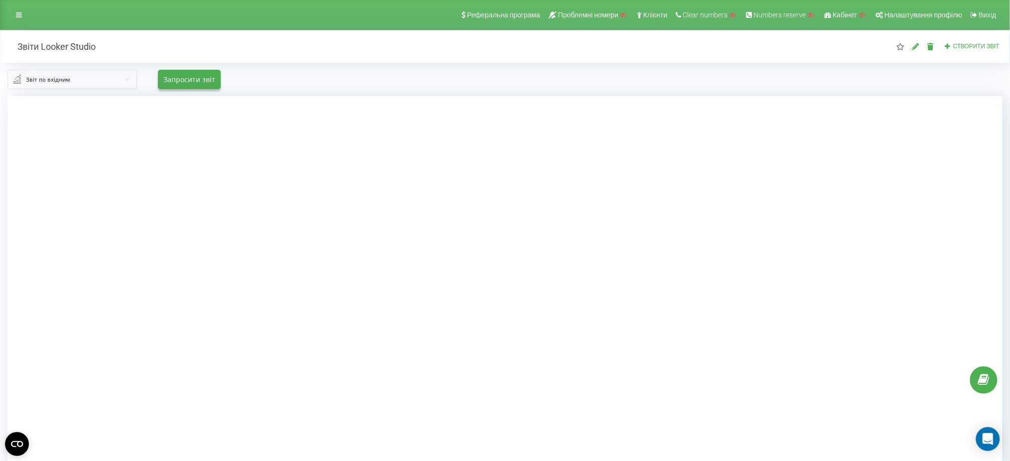
click at [16, 23] on div "Реферальна програма Проблемні номери Клієнти Clear numbers Numbers reserve Кабі…" at bounding box center [505, 15] width 1010 height 30
click at [16, 18] on icon at bounding box center [19, 14] width 6 height 7
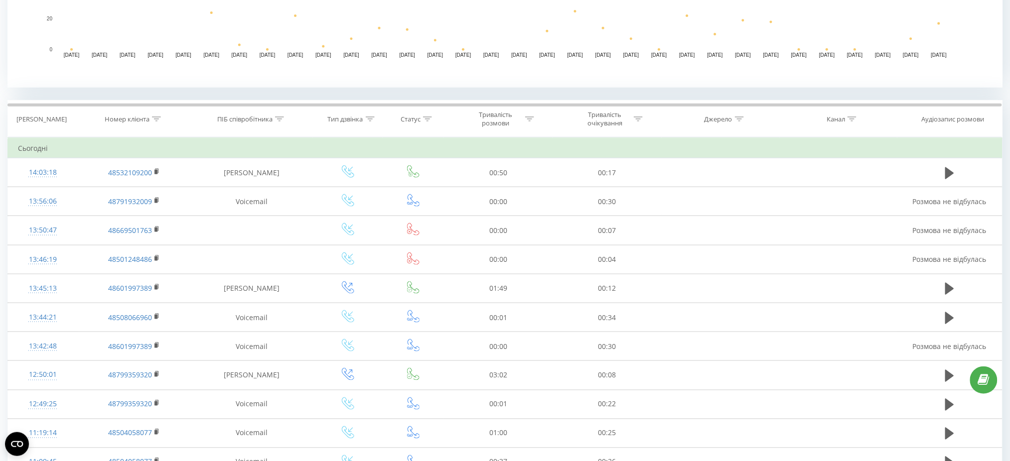
scroll to position [332, 0]
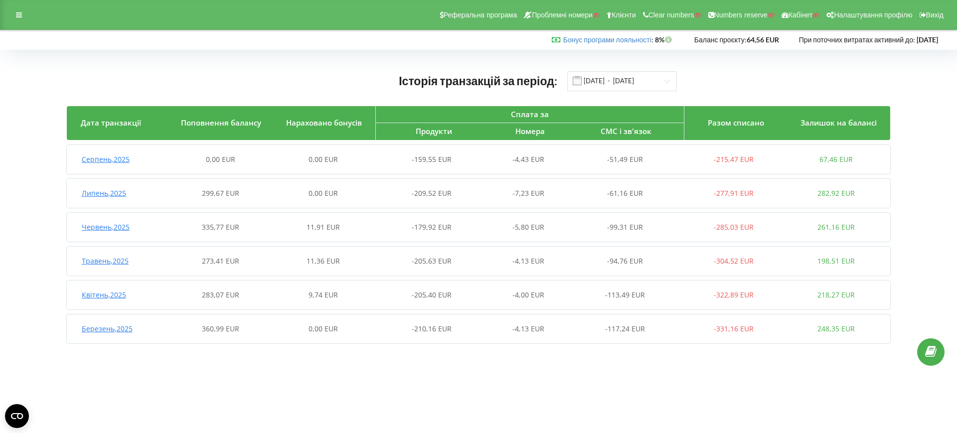
click at [219, 181] on div "Липень , 2025 299,67 EUR 0,00 EUR -209,52 EUR -7,23 EUR -61,16 EUR -277,91 EUR …" at bounding box center [477, 193] width 821 height 24
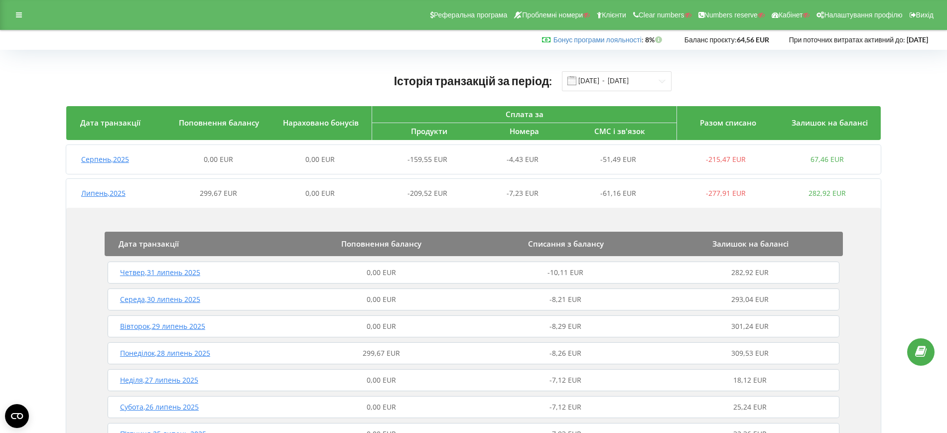
click at [304, 349] on div "299,67 EUR" at bounding box center [382, 353] width 184 height 10
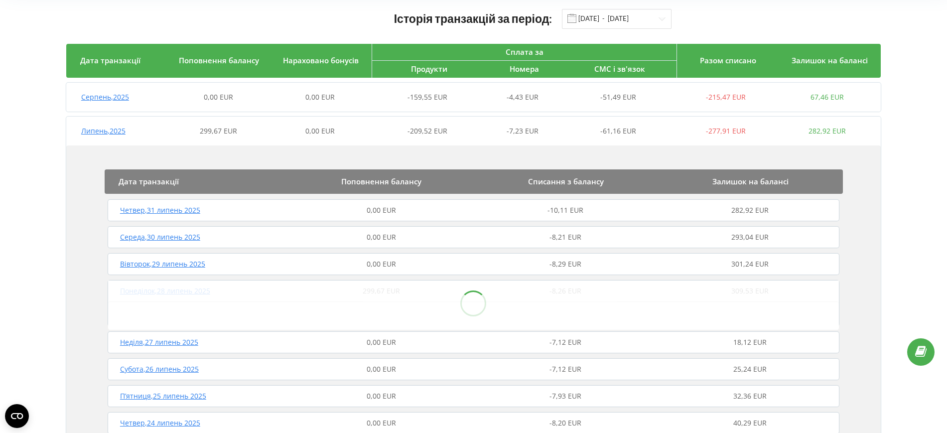
scroll to position [125, 0]
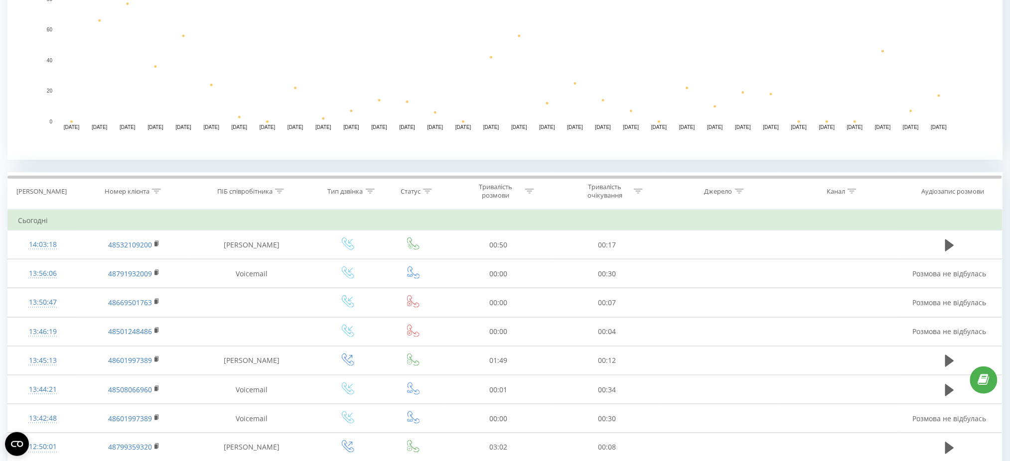
scroll to position [266, 0]
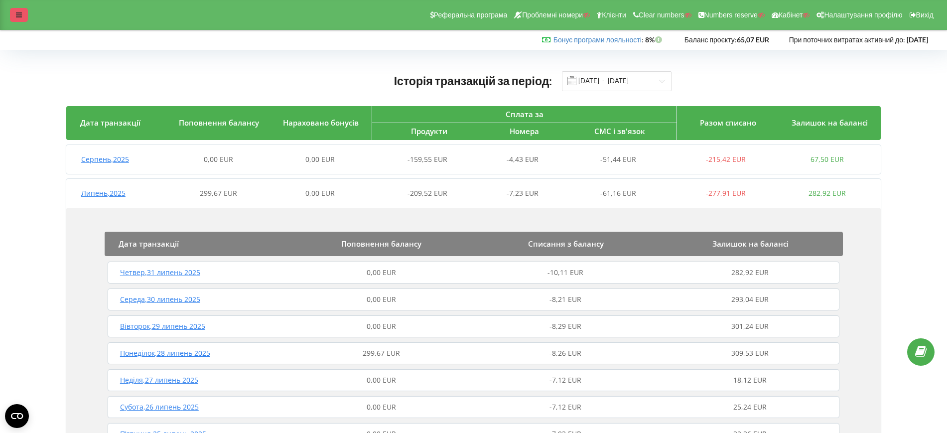
click at [11, 8] on div at bounding box center [19, 15] width 18 height 14
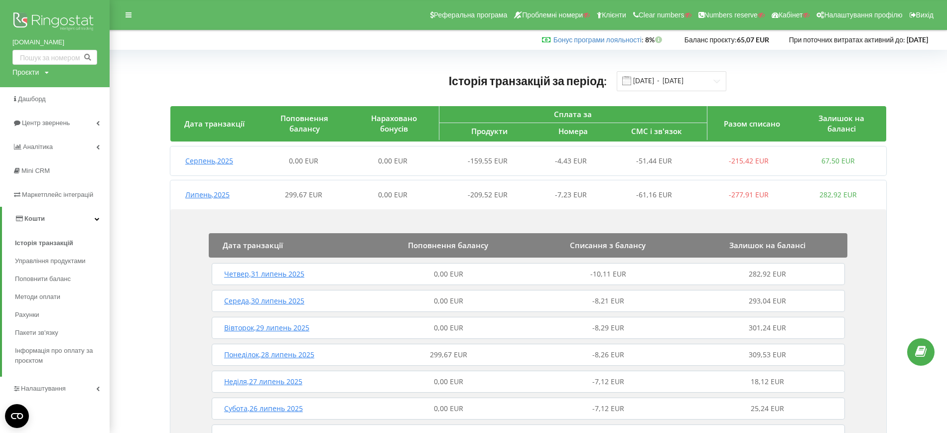
click at [38, 75] on div "Проєкти" at bounding box center [25, 72] width 26 height 10
click at [42, 87] on input "text" at bounding box center [43, 93] width 50 height 14
type input "ulf"
click at [82, 92] on span "Пошук" at bounding box center [82, 93] width 18 height 9
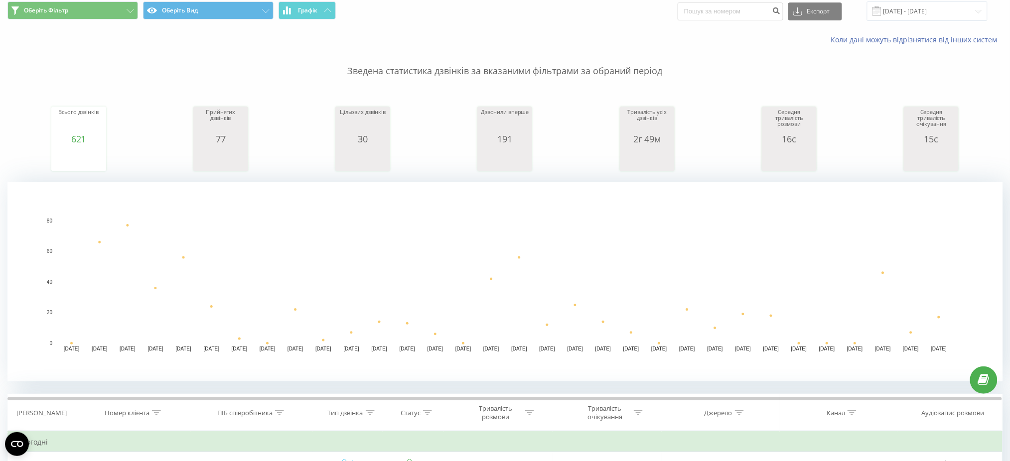
scroll to position [133, 0]
